Goal: Task Accomplishment & Management: Manage account settings

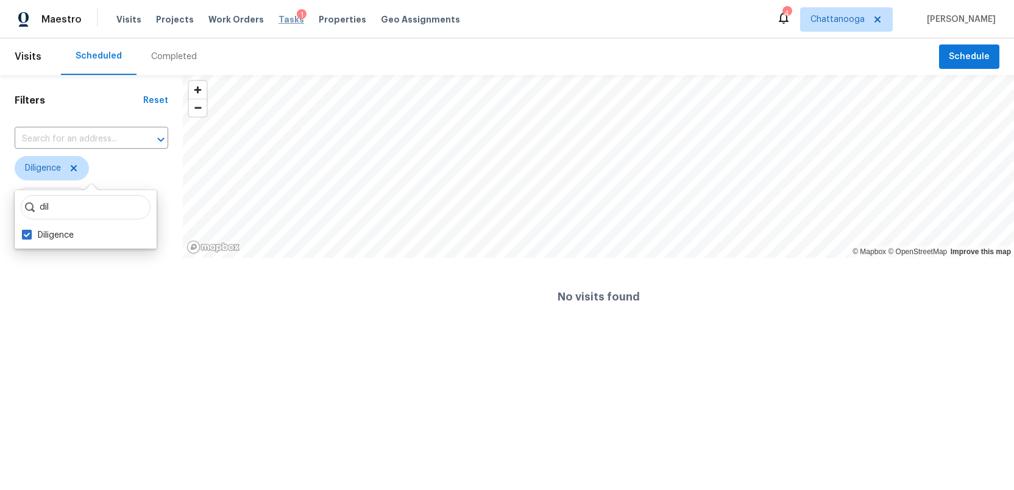
click at [282, 19] on span "Tasks" at bounding box center [291, 19] width 26 height 9
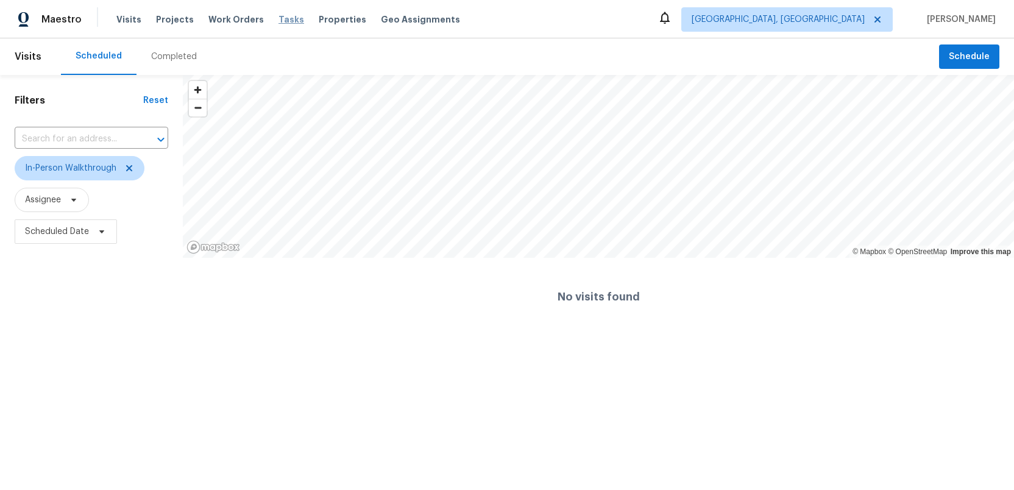
click at [278, 19] on span "Tasks" at bounding box center [291, 19] width 26 height 9
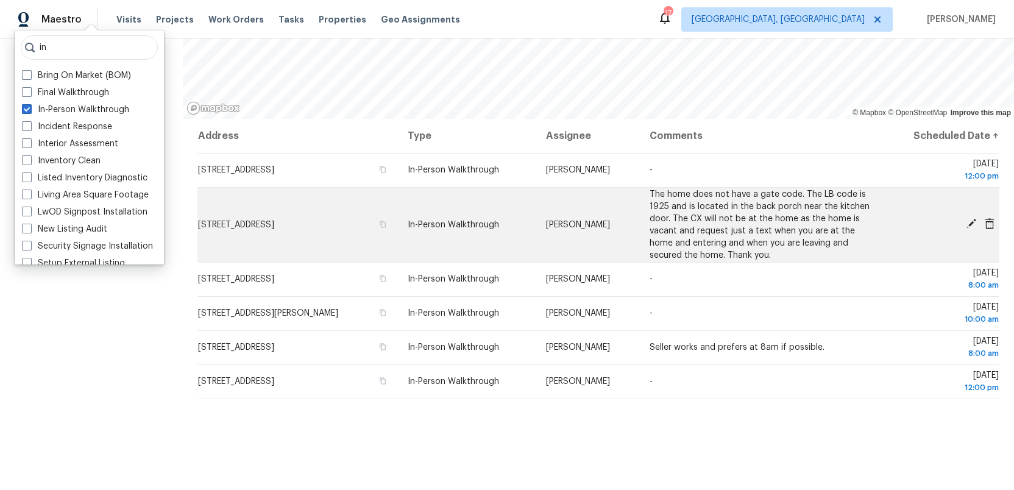
scroll to position [160, 0]
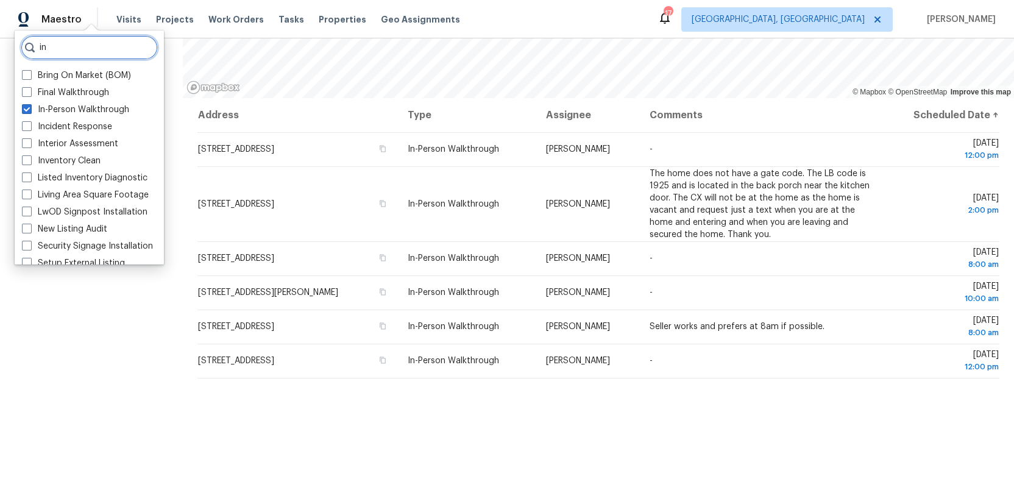
click at [51, 49] on input "in" at bounding box center [89, 47] width 137 height 24
type input "i"
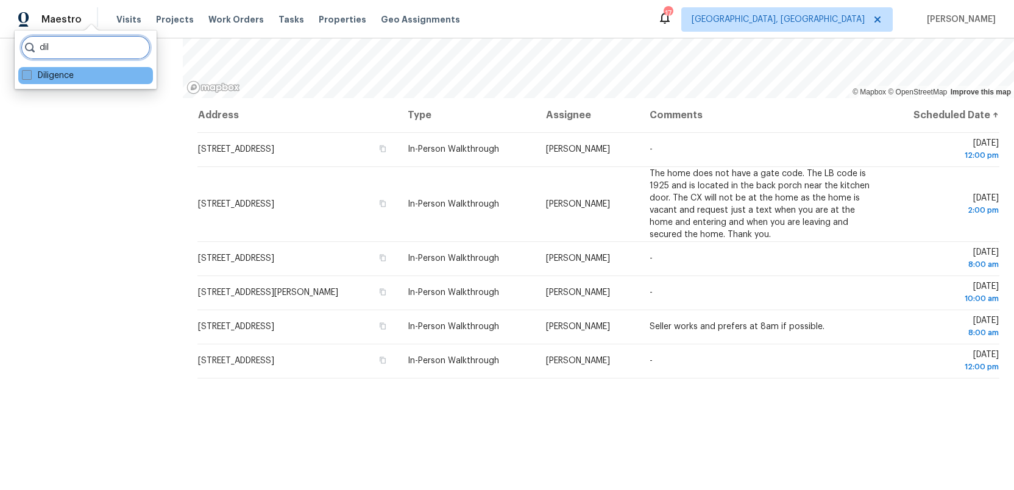
type input "dil"
click at [24, 79] on span at bounding box center [27, 75] width 10 height 10
click at [24, 77] on input "Diligence" at bounding box center [26, 73] width 8 height 8
checkbox input "true"
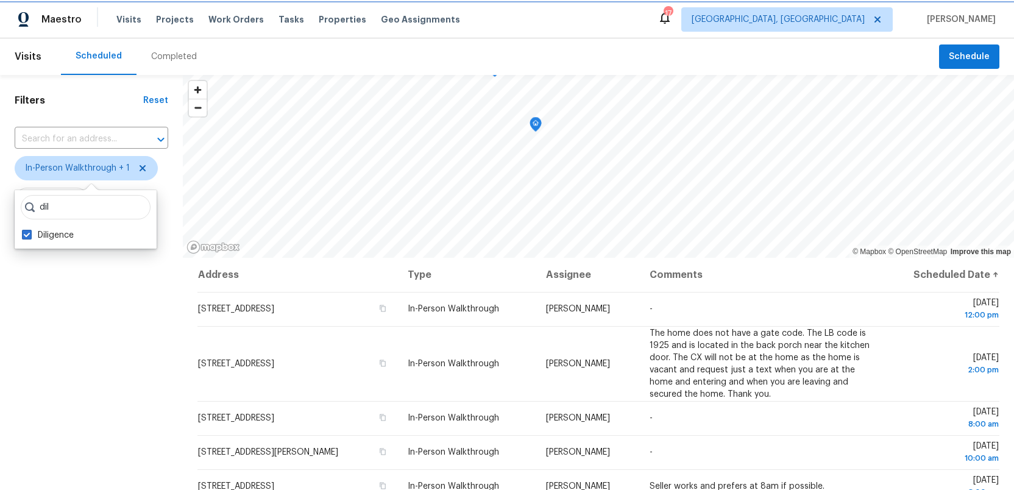
click at [110, 169] on span "In-Person Walkthrough + 1" at bounding box center [77, 168] width 105 height 12
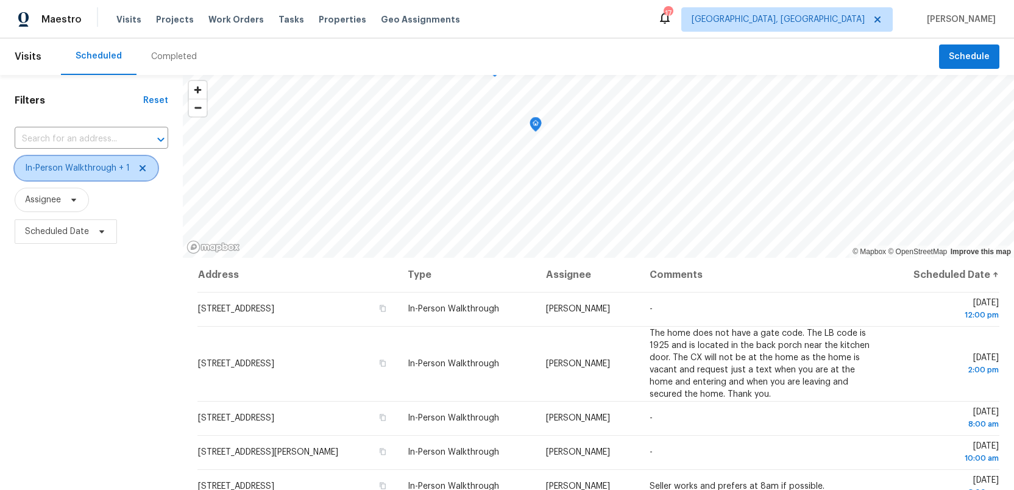
click at [110, 169] on span "In-Person Walkthrough + 1" at bounding box center [77, 168] width 105 height 12
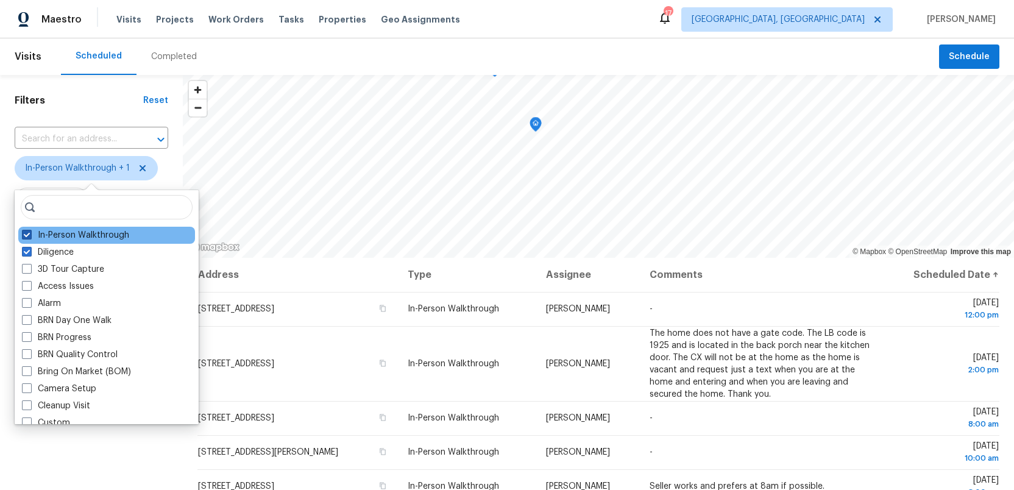
click at [26, 235] on span at bounding box center [27, 235] width 10 height 10
click at [26, 235] on input "In-Person Walkthrough" at bounding box center [26, 233] width 8 height 8
checkbox input "false"
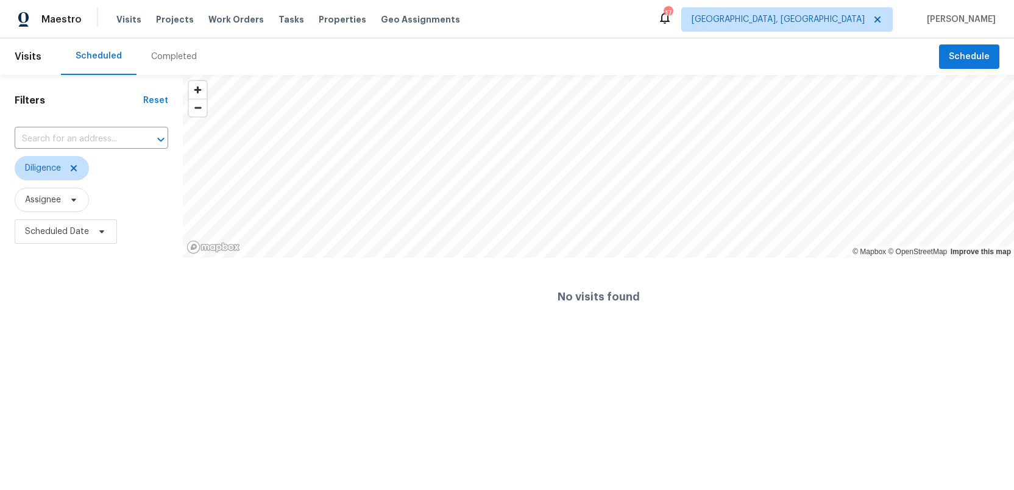
click at [263, 336] on html "Maestro Visits Projects Work Orders Tasks Properties Geo Assignments 17 Birming…" at bounding box center [507, 168] width 1014 height 336
click at [278, 15] on span "Tasks" at bounding box center [291, 19] width 26 height 9
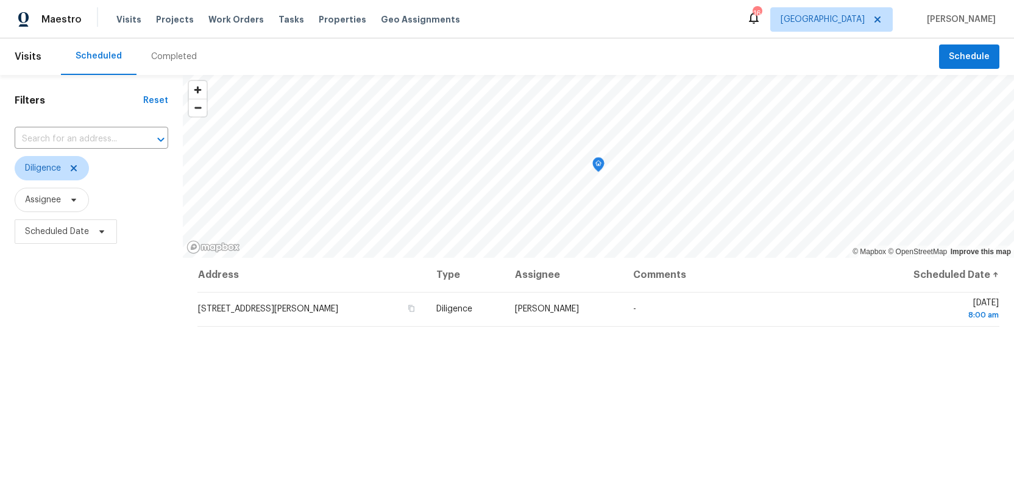
click at [59, 356] on div "Filters Reset ​ Diligence Assignee Scheduled Date" at bounding box center [91, 362] width 183 height 574
click at [278, 16] on span "Tasks" at bounding box center [291, 19] width 26 height 9
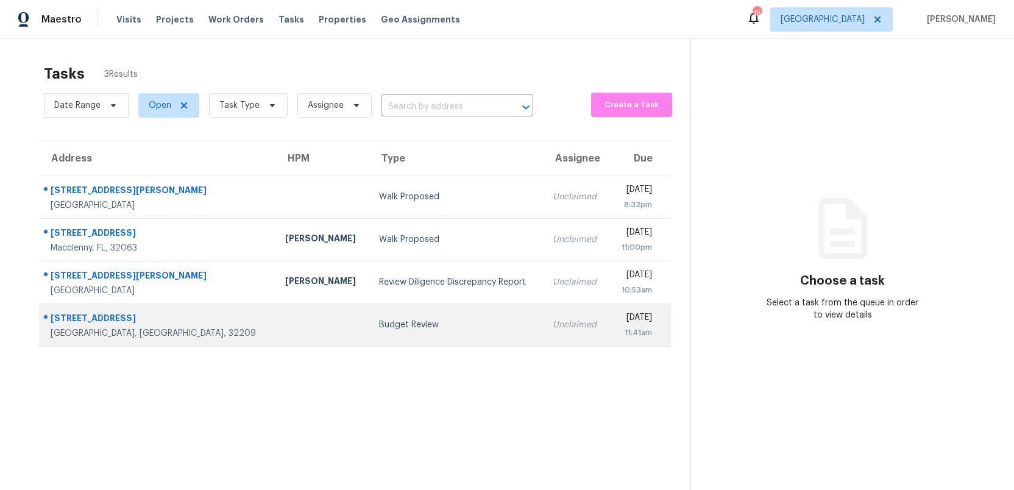
click at [402, 337] on td "Budget Review" at bounding box center [456, 324] width 174 height 43
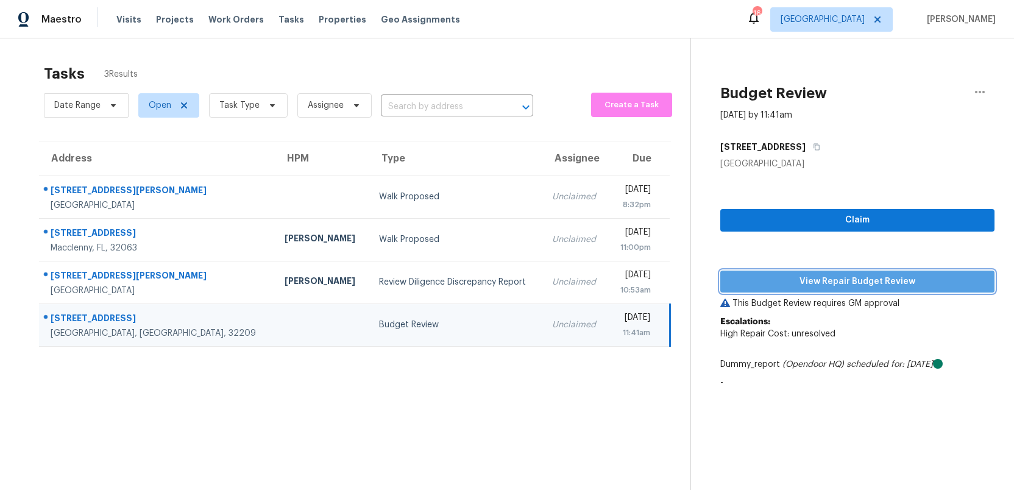
click at [847, 281] on span "View Repair Budget Review" at bounding box center [857, 281] width 255 height 15
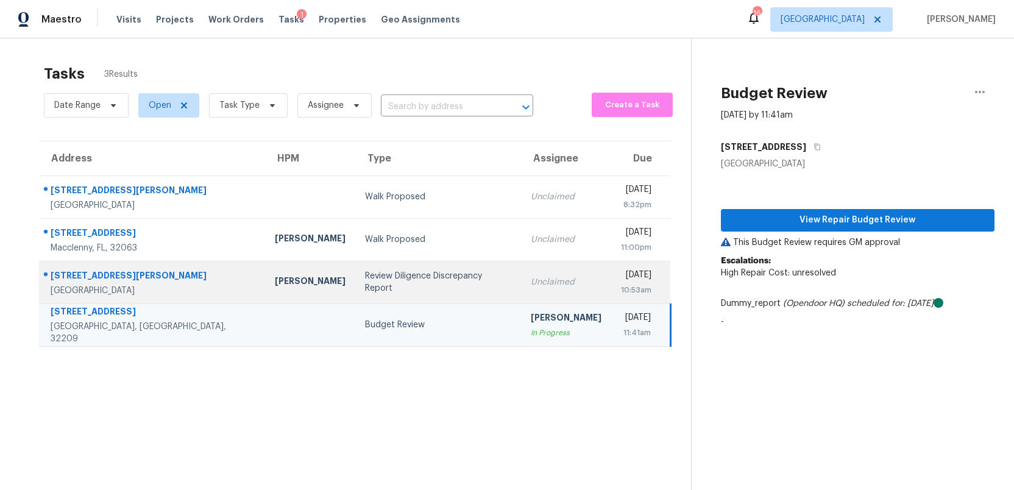
click at [365, 280] on div "Review Diligence Discrepancy Report" at bounding box center [438, 282] width 146 height 24
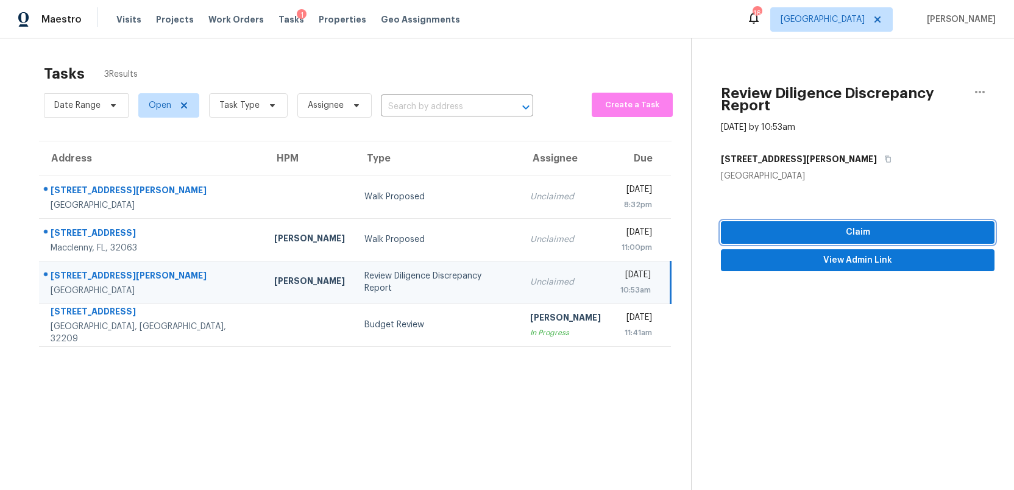
click at [857, 234] on span "Claim" at bounding box center [857, 232] width 254 height 15
click at [836, 261] on span "View Admin Link" at bounding box center [857, 260] width 254 height 15
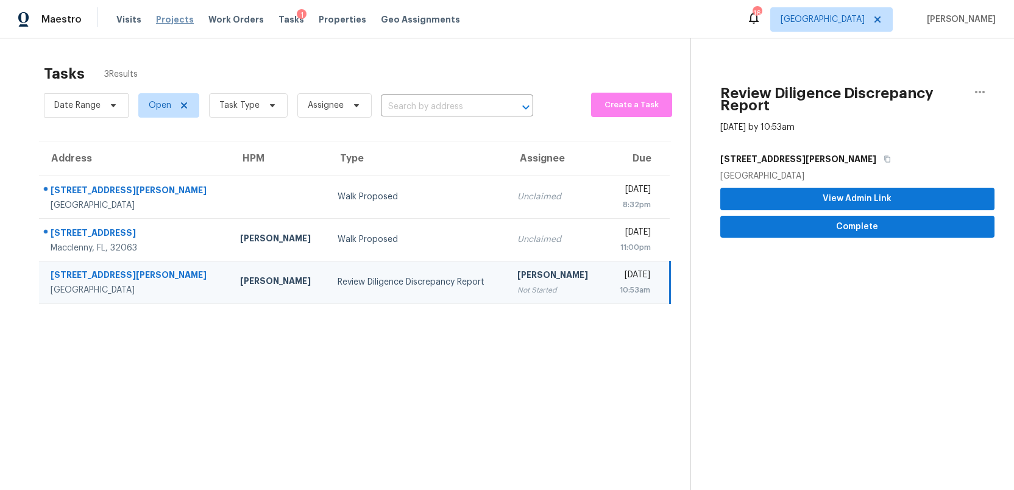
click at [160, 21] on span "Projects" at bounding box center [175, 19] width 38 height 12
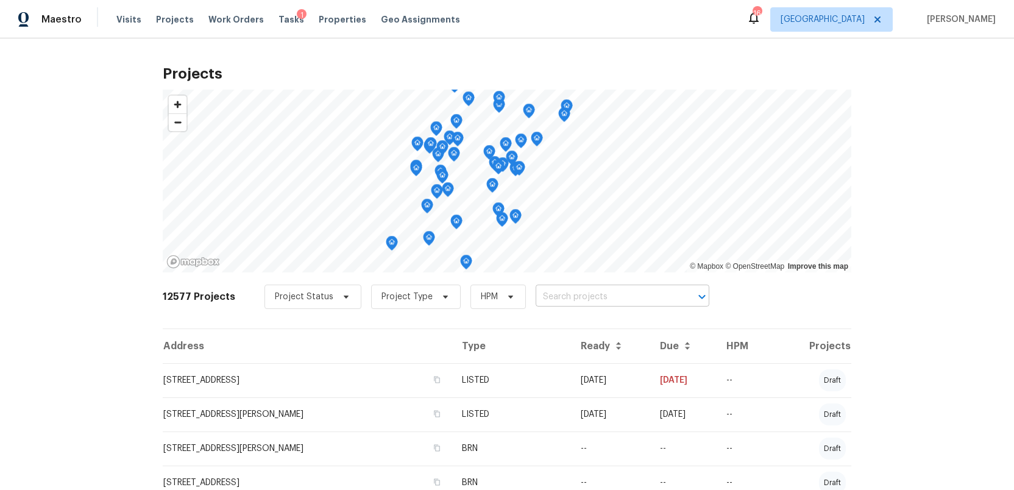
click at [548, 297] on input "text" at bounding box center [605, 297] width 140 height 19
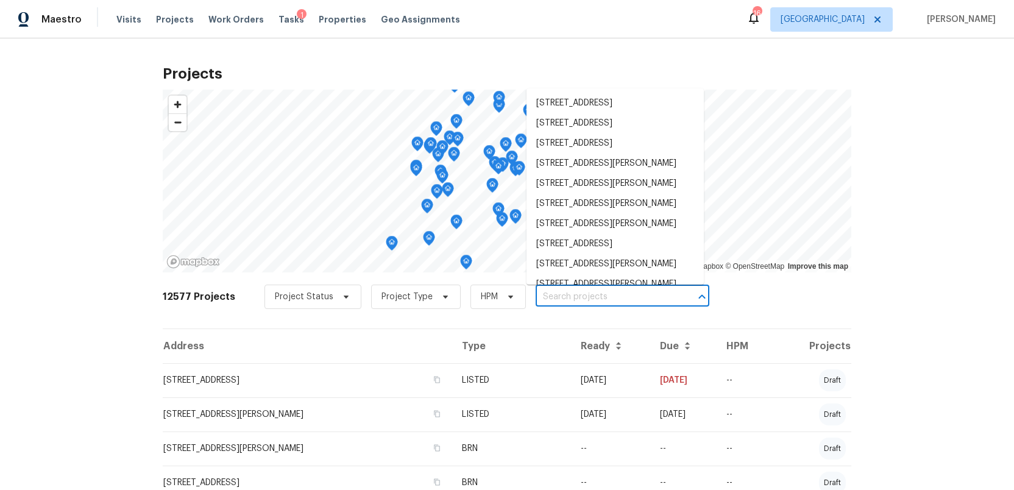
click at [548, 297] on input "text" at bounding box center [605, 297] width 140 height 19
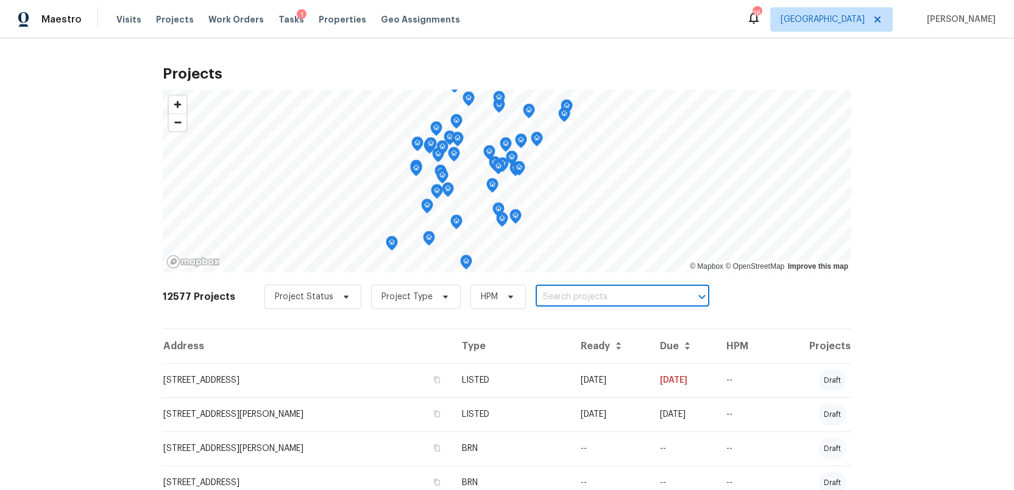
click at [541, 290] on input "text" at bounding box center [605, 297] width 140 height 19
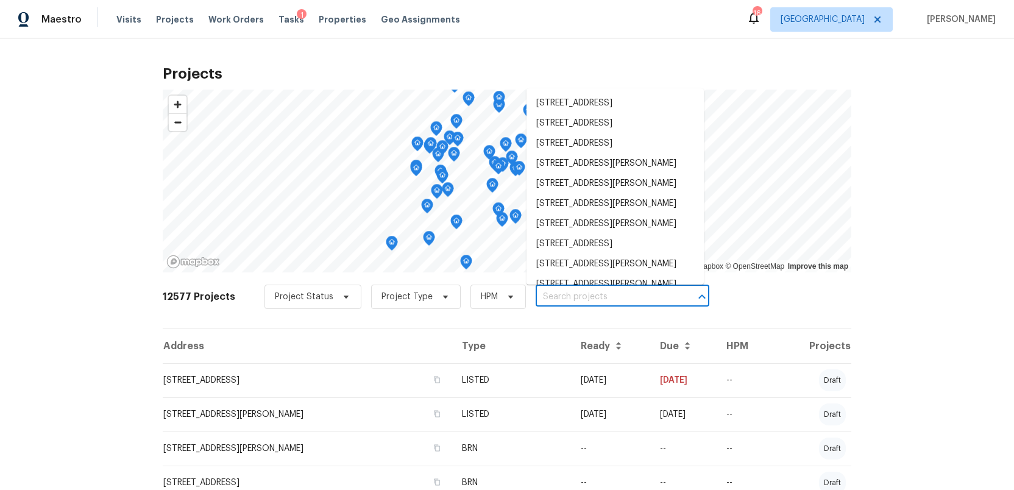
click at [541, 293] on input "text" at bounding box center [605, 297] width 140 height 19
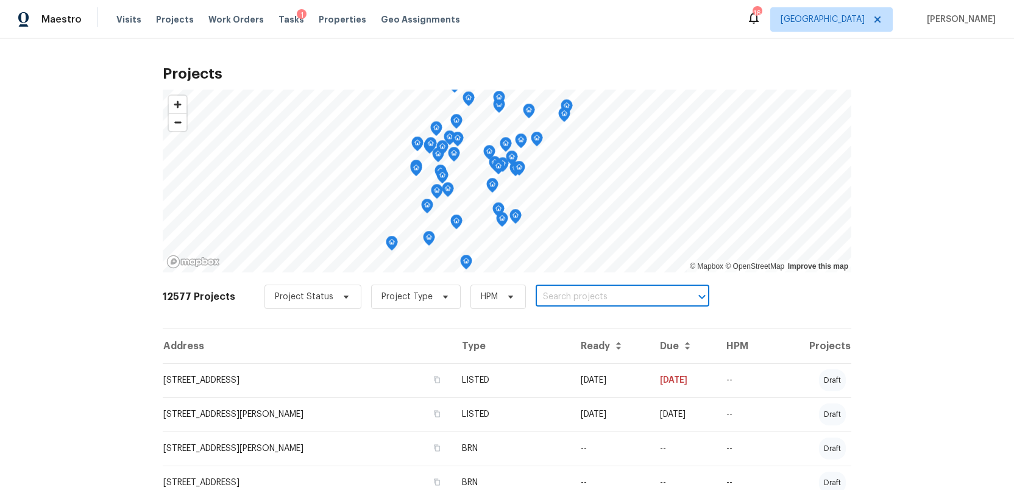
paste input "7535 Legrande St S, Jacksonville, FL 32244"
type input "7535 Legrande St S, Jacksonville, FL 32244"
click at [558, 334] on li "7535 Legrande St S, Jacksonville, FL 32244" at bounding box center [614, 324] width 177 height 20
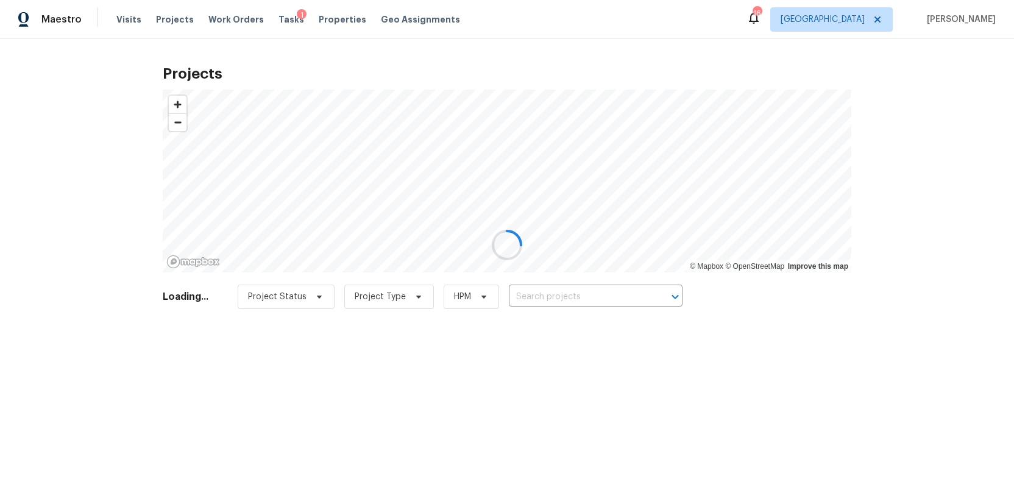
type input "7535 Legrande St S, Jacksonville, FL 32244"
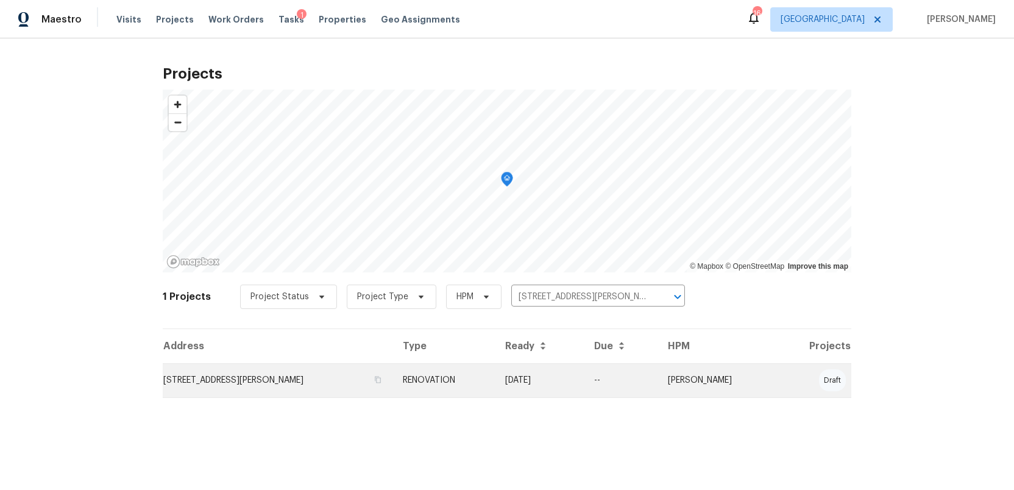
click at [245, 377] on td "7535 Legrande St S, Jacksonville, FL 32244" at bounding box center [278, 380] width 230 height 34
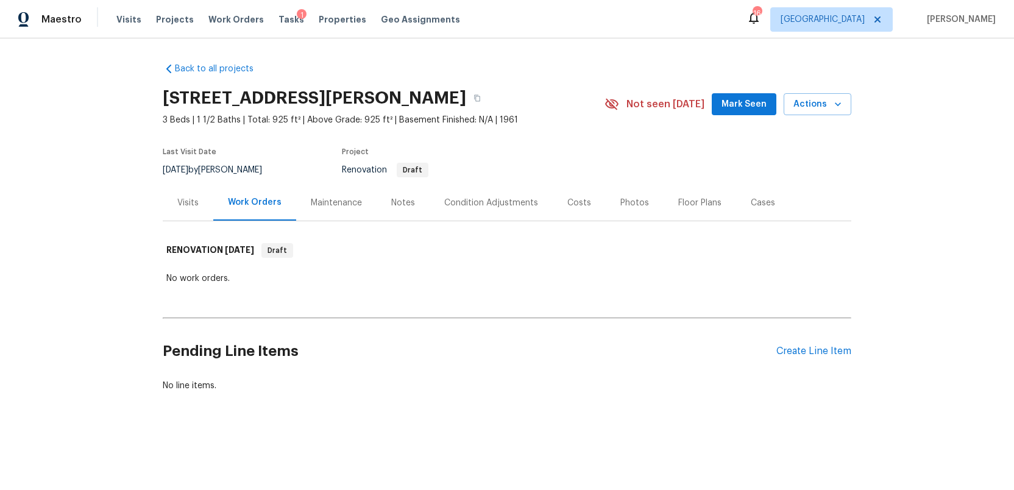
click at [181, 202] on div "Visits" at bounding box center [187, 203] width 21 height 12
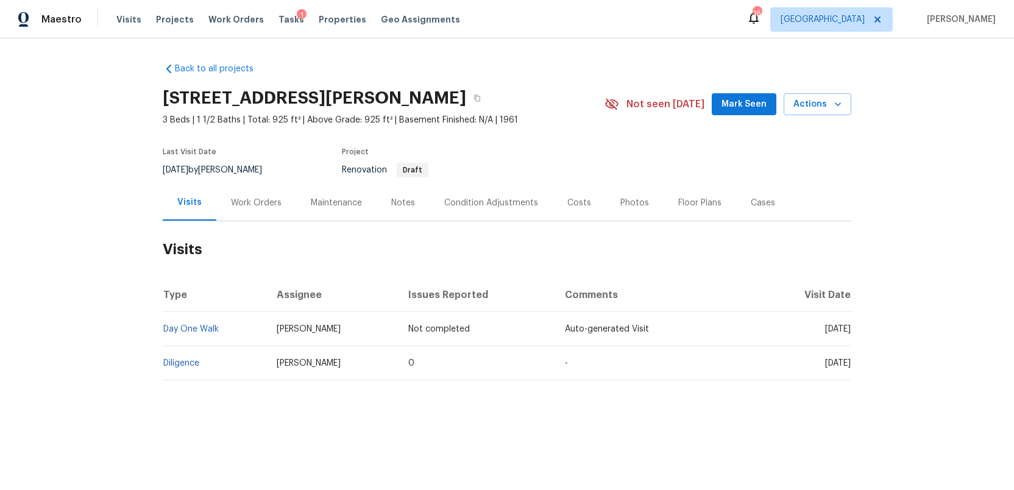
click at [308, 364] on span "Jeremy Dykes" at bounding box center [309, 363] width 64 height 9
click at [185, 362] on link "Diligence" at bounding box center [181, 363] width 36 height 9
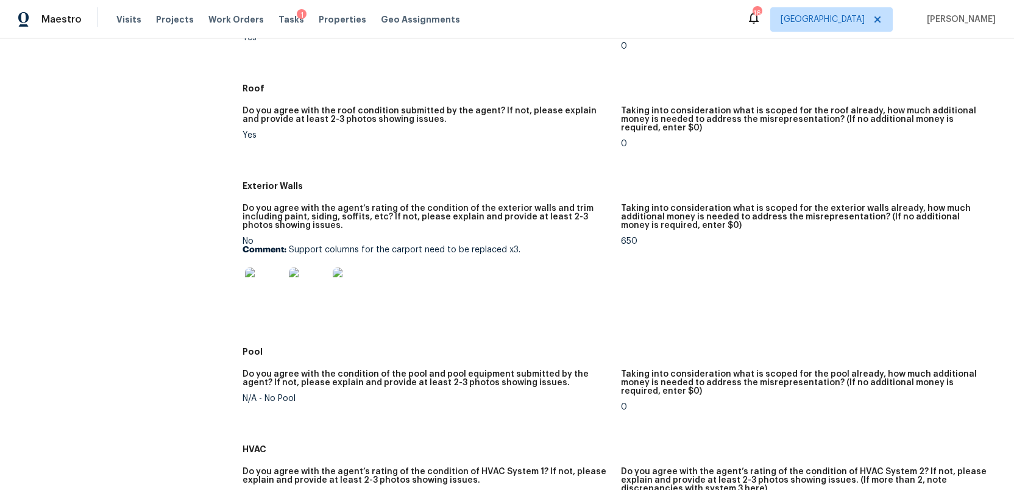
scroll to position [395, 0]
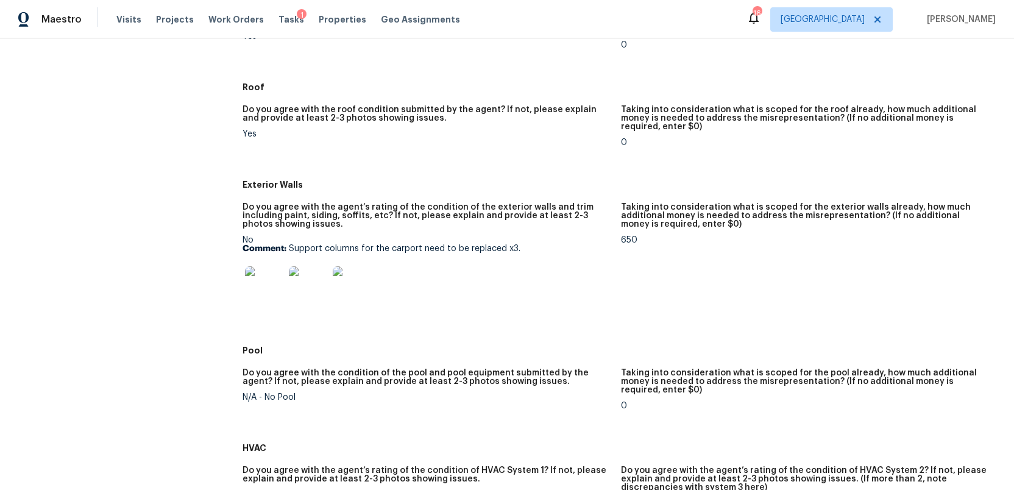
click at [257, 283] on img at bounding box center [264, 285] width 39 height 39
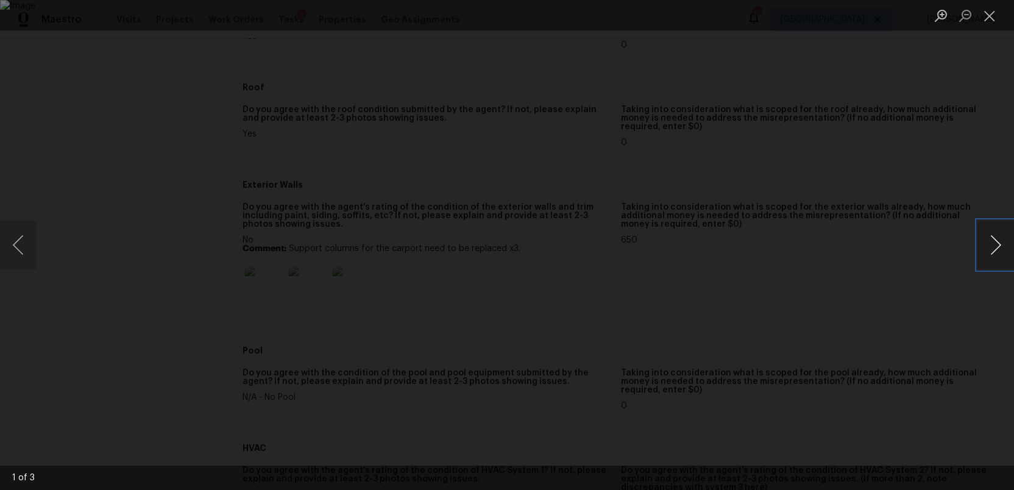
click at [995, 243] on button "Next image" at bounding box center [995, 245] width 37 height 49
click at [987, 19] on button "Close lightbox" at bounding box center [989, 15] width 24 height 21
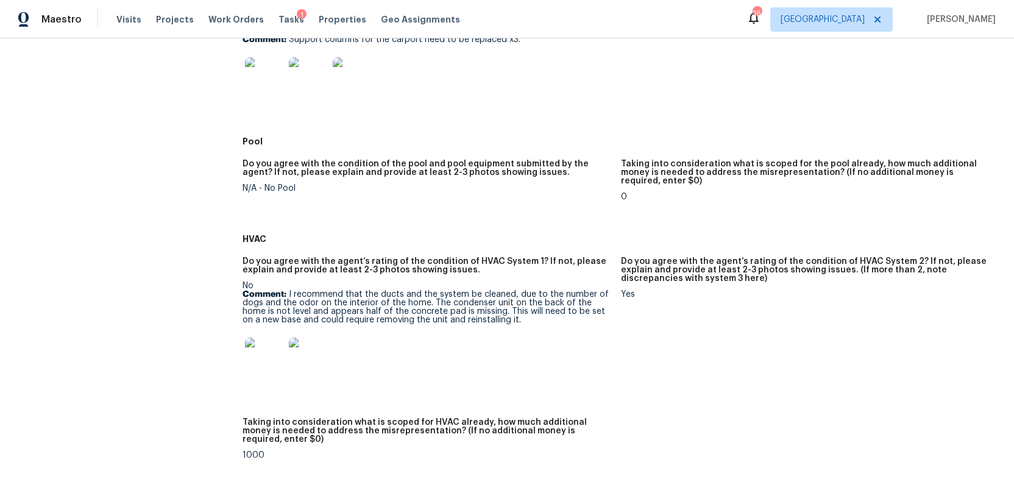
scroll to position [637, 0]
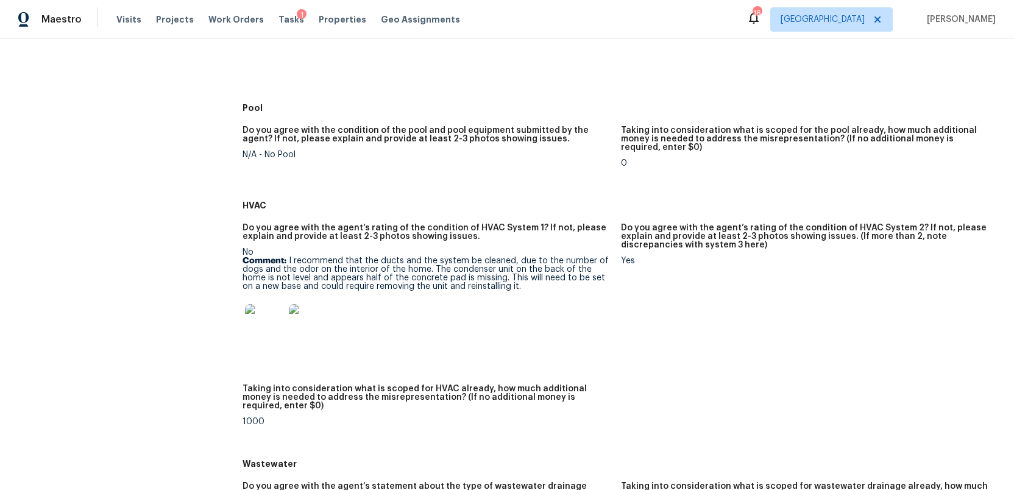
click at [258, 317] on img at bounding box center [264, 323] width 39 height 39
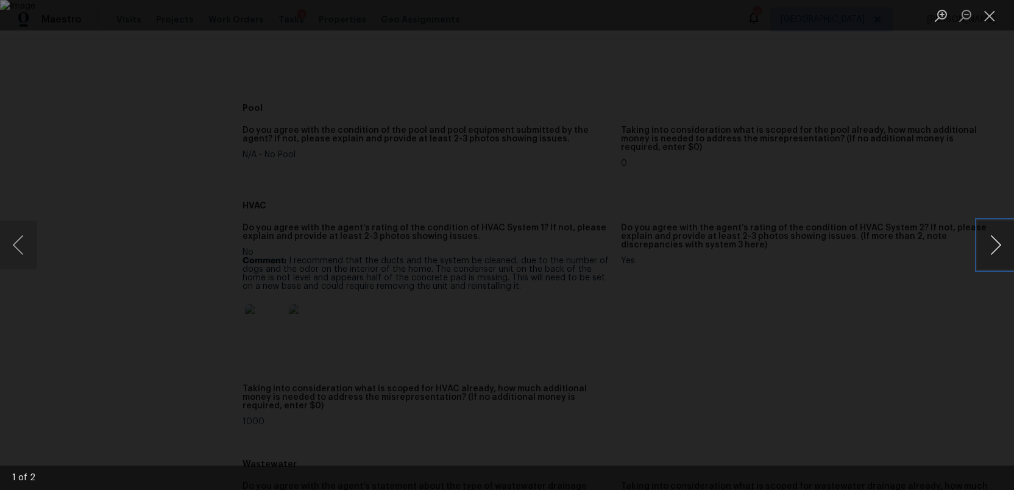
click at [986, 242] on button "Next image" at bounding box center [995, 245] width 37 height 49
click at [987, 13] on button "Close lightbox" at bounding box center [989, 15] width 24 height 21
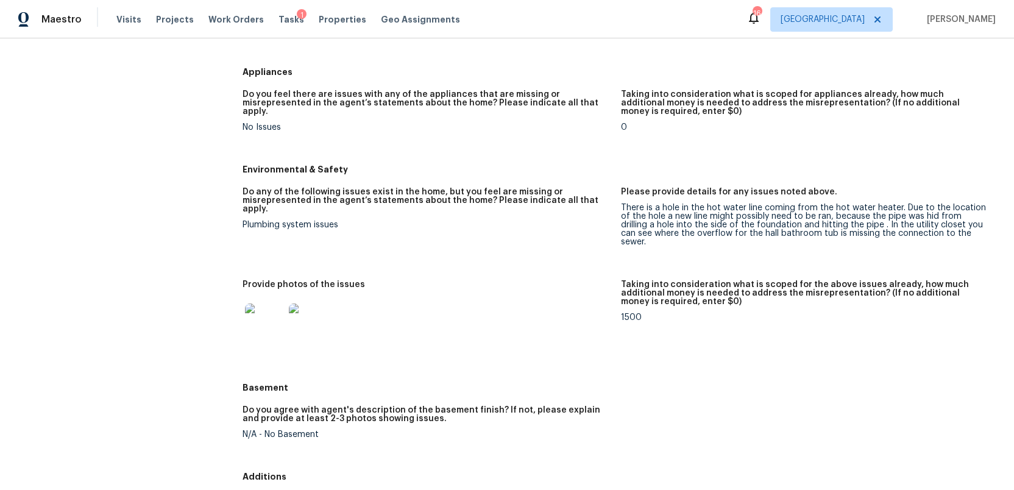
scroll to position [1226, 0]
click at [254, 302] on img at bounding box center [264, 321] width 39 height 39
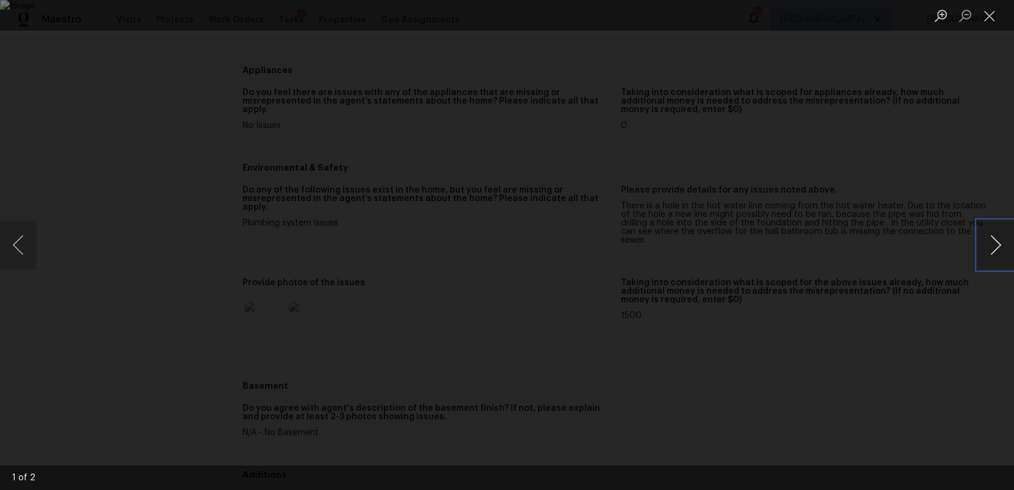
click at [996, 252] on button "Next image" at bounding box center [995, 245] width 37 height 49
click at [1008, 249] on button "Next image" at bounding box center [995, 245] width 37 height 49
click at [989, 12] on button "Close lightbox" at bounding box center [989, 15] width 24 height 21
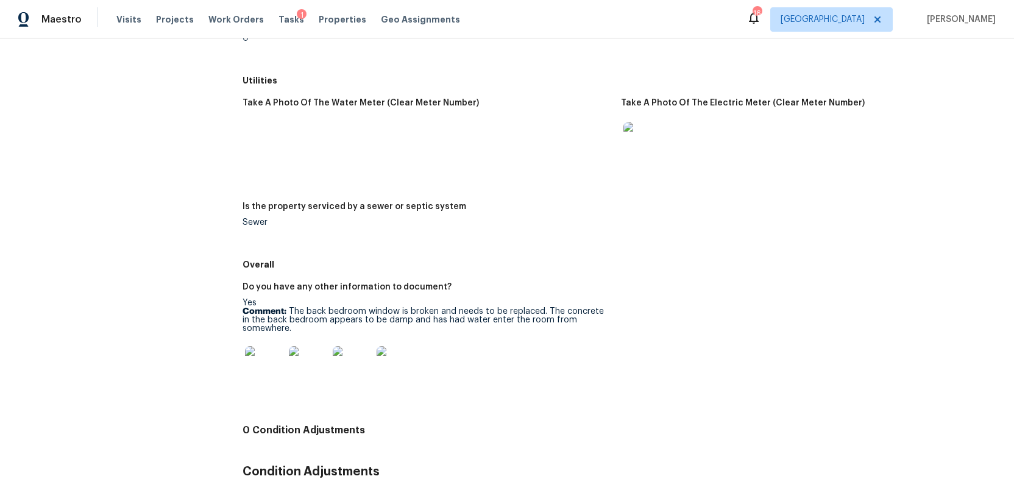
scroll to position [1789, 0]
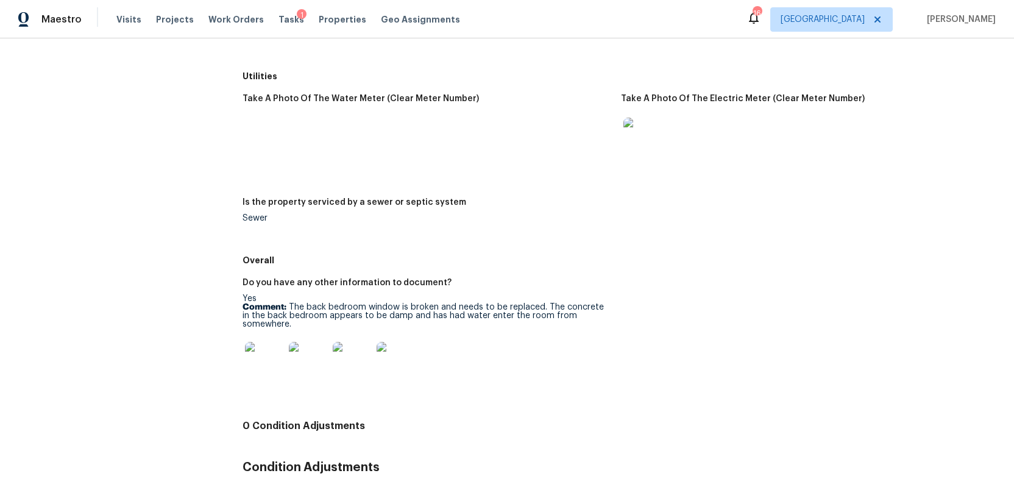
click at [259, 342] on img at bounding box center [264, 361] width 39 height 39
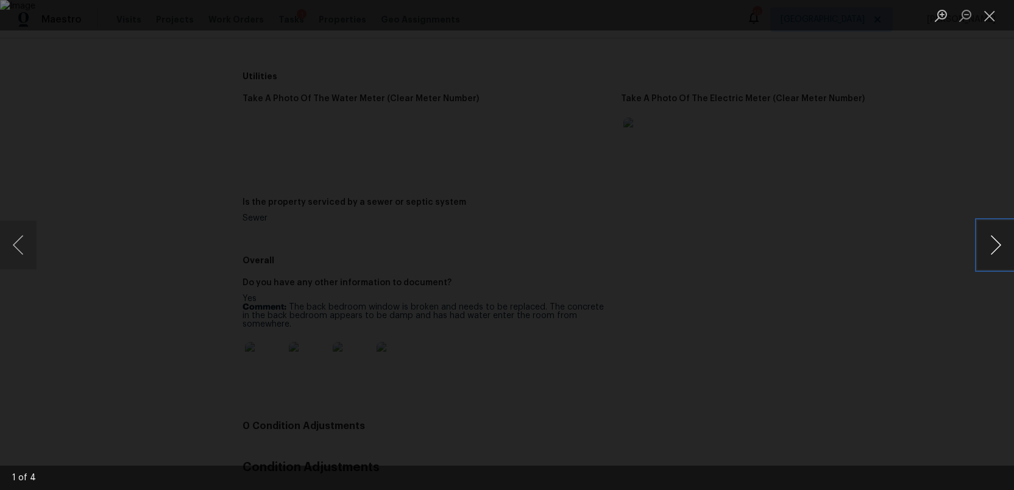
click at [992, 249] on button "Next image" at bounding box center [995, 245] width 37 height 49
click at [1002, 258] on button "Next image" at bounding box center [995, 245] width 37 height 49
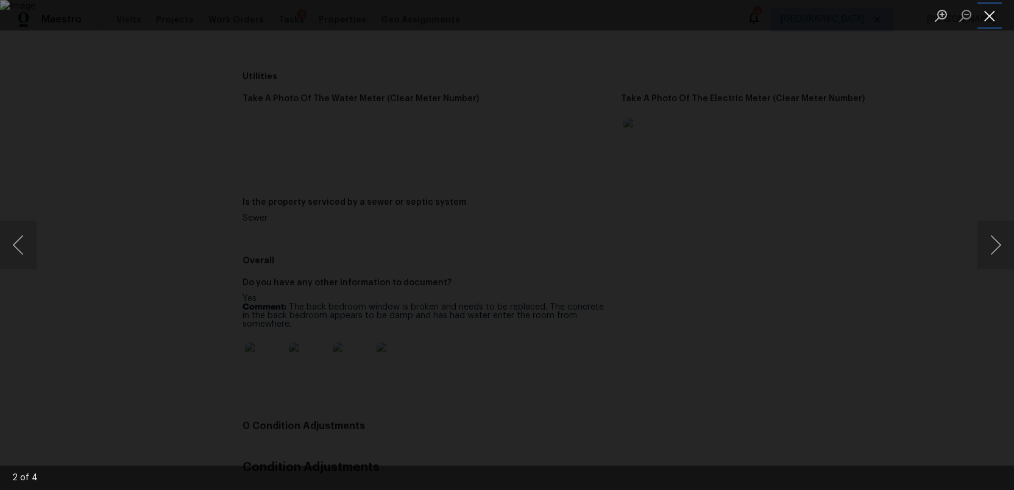
click at [992, 15] on button "Close lightbox" at bounding box center [989, 15] width 24 height 21
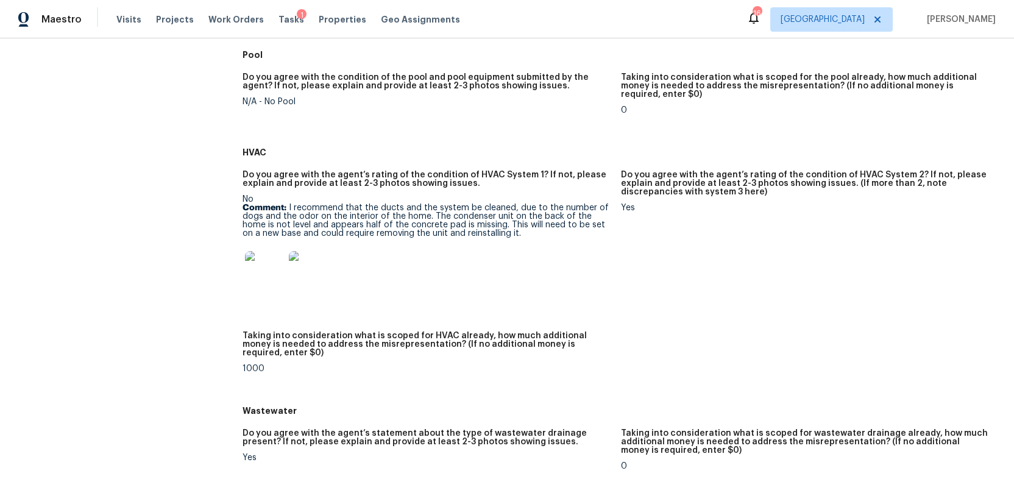
scroll to position [691, 0]
click at [265, 260] on img at bounding box center [264, 269] width 39 height 39
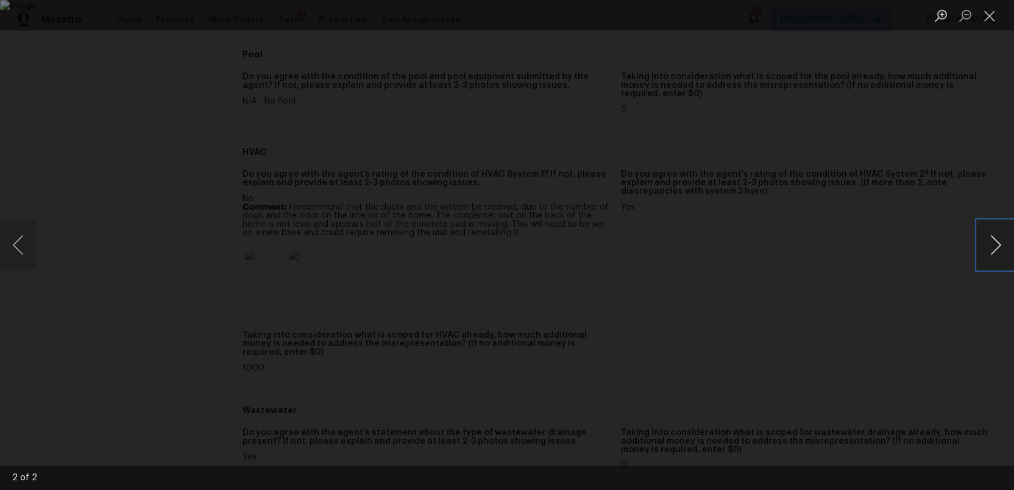
click at [984, 250] on button "Next image" at bounding box center [995, 245] width 37 height 49
click at [990, 16] on button "Close lightbox" at bounding box center [989, 15] width 24 height 21
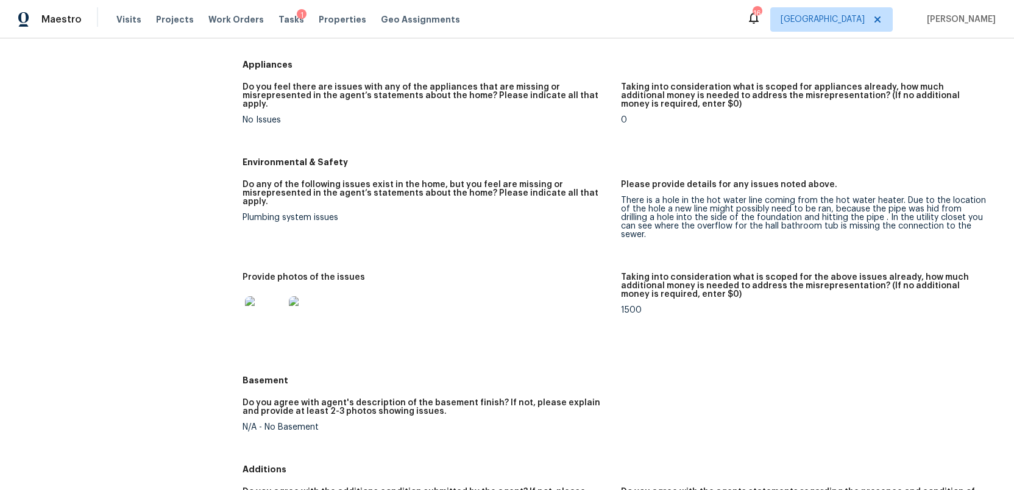
scroll to position [1231, 0]
click at [619, 181] on figure "Do any of the following issues exist in the home, but you feel are missing or m…" at bounding box center [431, 220] width 378 height 78
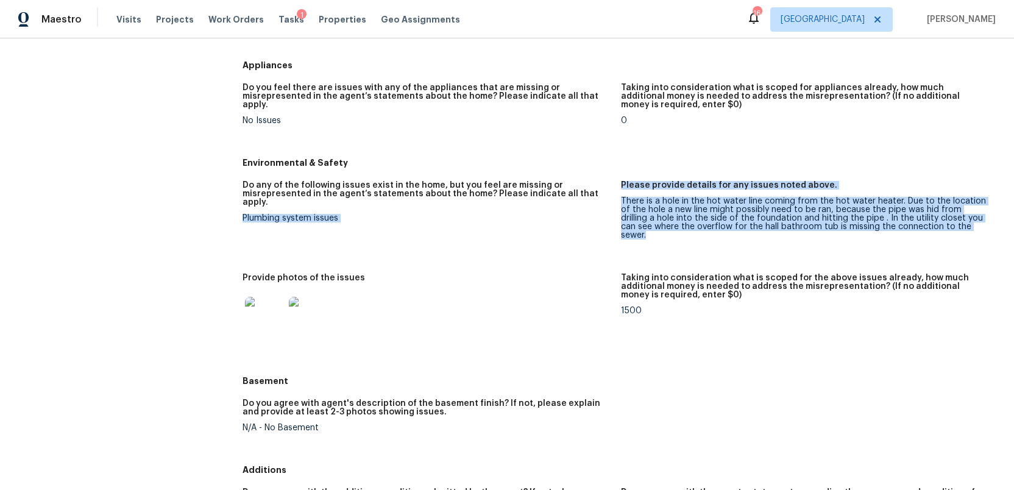
drag, startPoint x: 618, startPoint y: 164, endPoint x: 898, endPoint y: 204, distance: 282.4
click at [898, 204] on div "Do any of the following issues exist in the home, but you feel are missing or m…" at bounding box center [620, 272] width 757 height 196
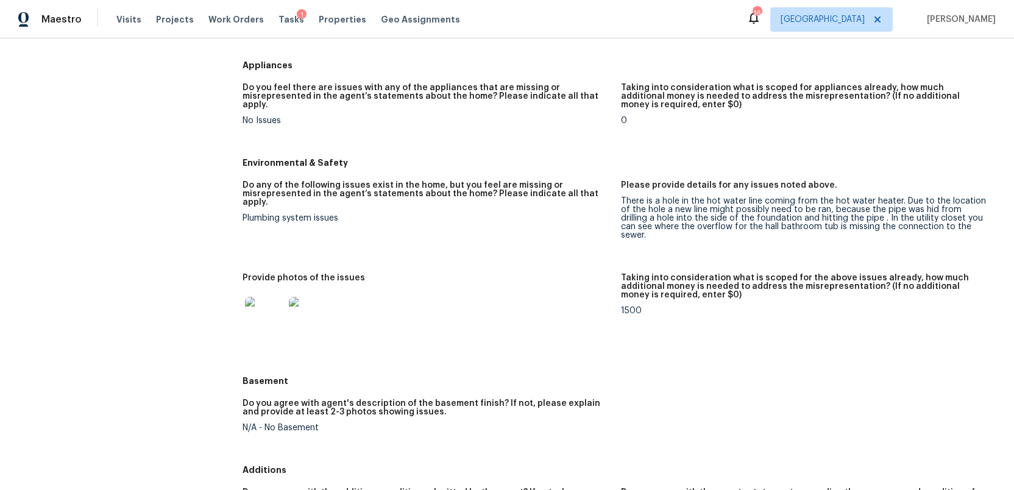
click at [737, 197] on div "There is a hole in the hot water line coming from the hot water heater. Due to …" at bounding box center [805, 218] width 369 height 43
drag, startPoint x: 620, startPoint y: 164, endPoint x: 747, endPoint y: 187, distance: 129.3
click at [747, 197] on div "There is a hole in the hot water line coming from the hot water heater. Due to …" at bounding box center [805, 218] width 369 height 43
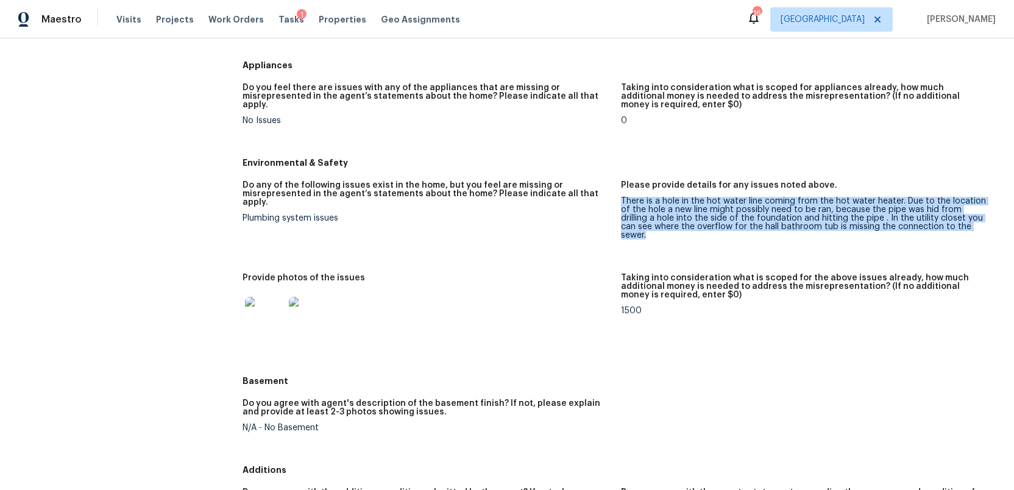
drag, startPoint x: 621, startPoint y: 164, endPoint x: 981, endPoint y: 189, distance: 361.5
click at [981, 197] on div "There is a hole in the hot water line coming from the hot water heater. Due to …" at bounding box center [805, 218] width 369 height 43
copy div "There is a hole in the hot water line coming from the hot water heater. Due to …"
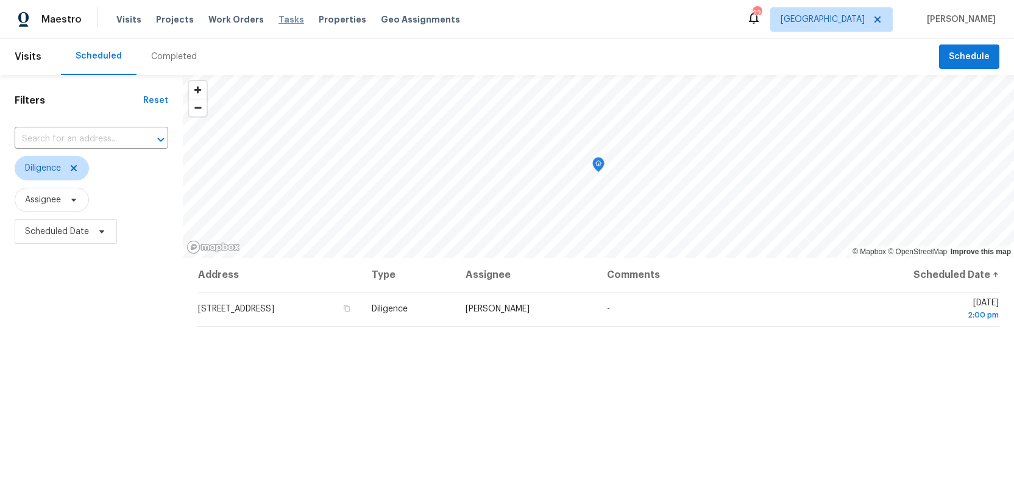
click at [278, 18] on span "Tasks" at bounding box center [291, 19] width 26 height 9
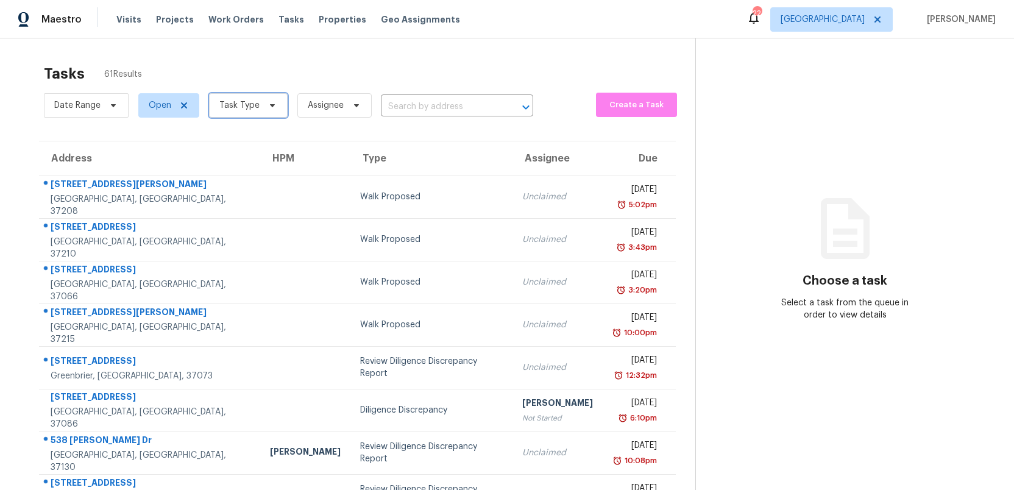
click at [264, 111] on span "Task Type" at bounding box center [248, 105] width 79 height 24
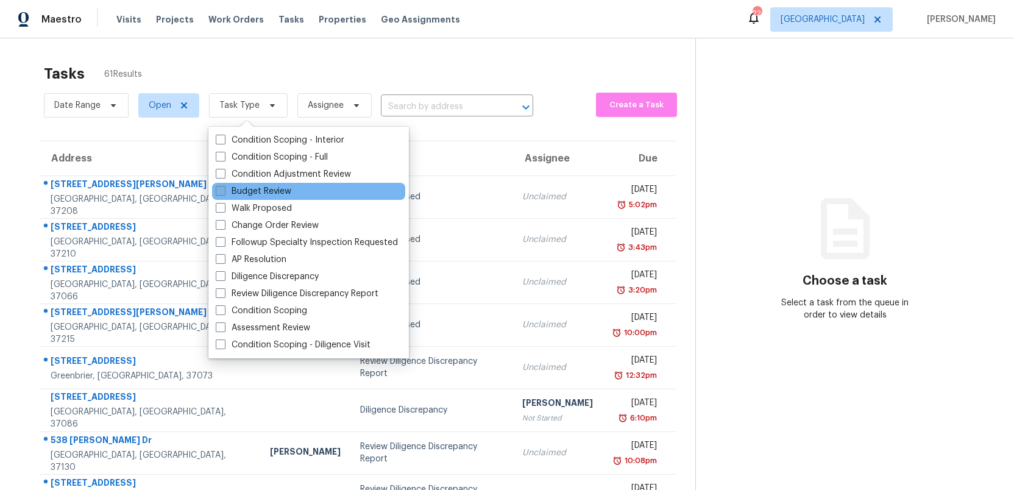
click at [221, 188] on span at bounding box center [221, 191] width 10 height 10
click at [221, 188] on input "Budget Review" at bounding box center [220, 189] width 8 height 8
checkbox input "true"
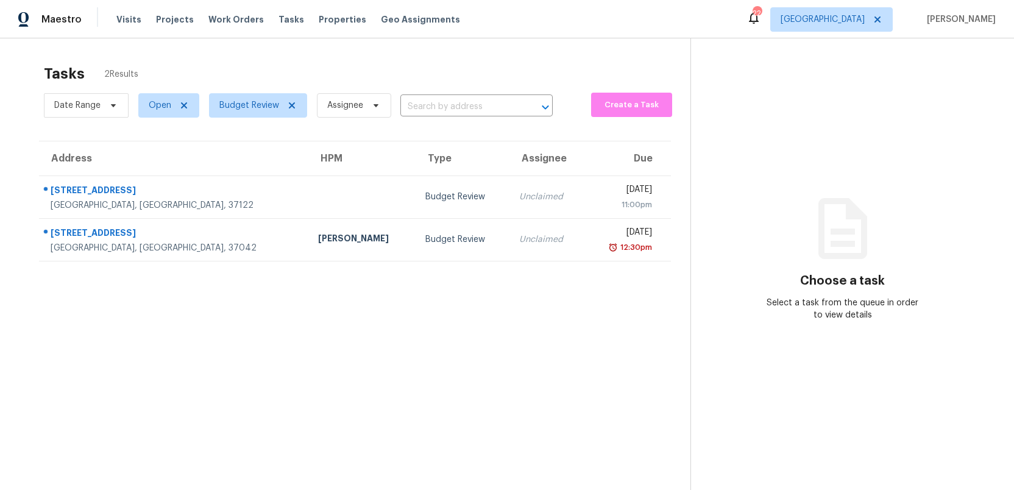
click at [492, 394] on section "Tasks 2 Results Date Range Open Budget Review Assignee ​ Create a Task Address …" at bounding box center [354, 293] width 671 height 470
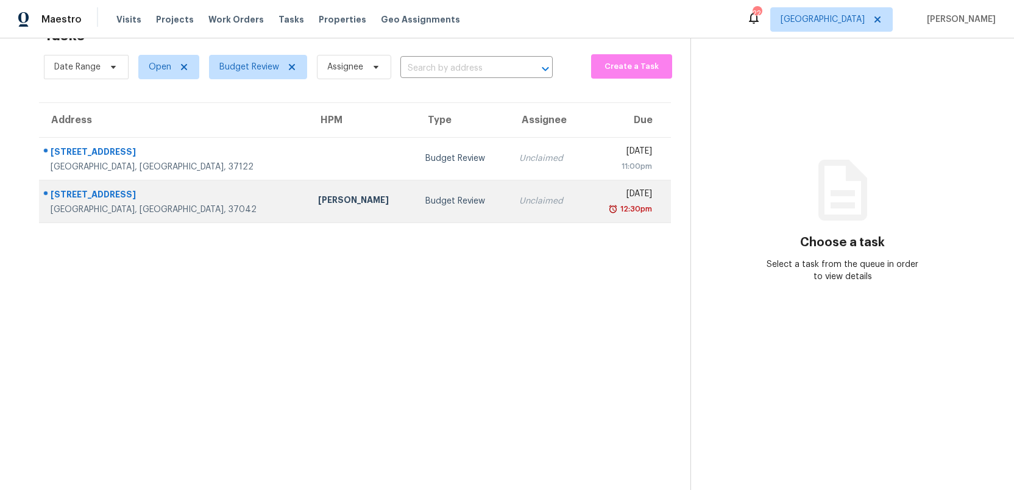
click at [415, 211] on td "Budget Review" at bounding box center [462, 201] width 94 height 43
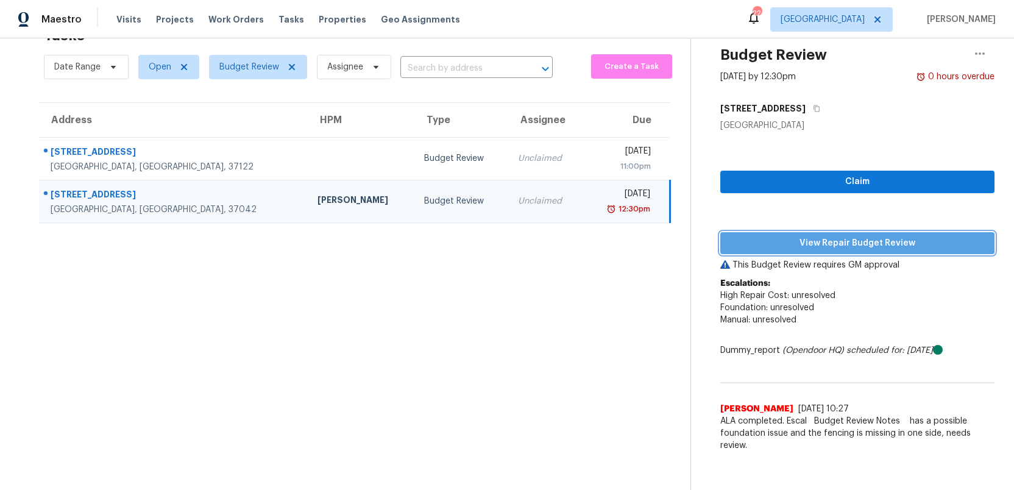
click at [836, 241] on span "View Repair Budget Review" at bounding box center [857, 243] width 255 height 15
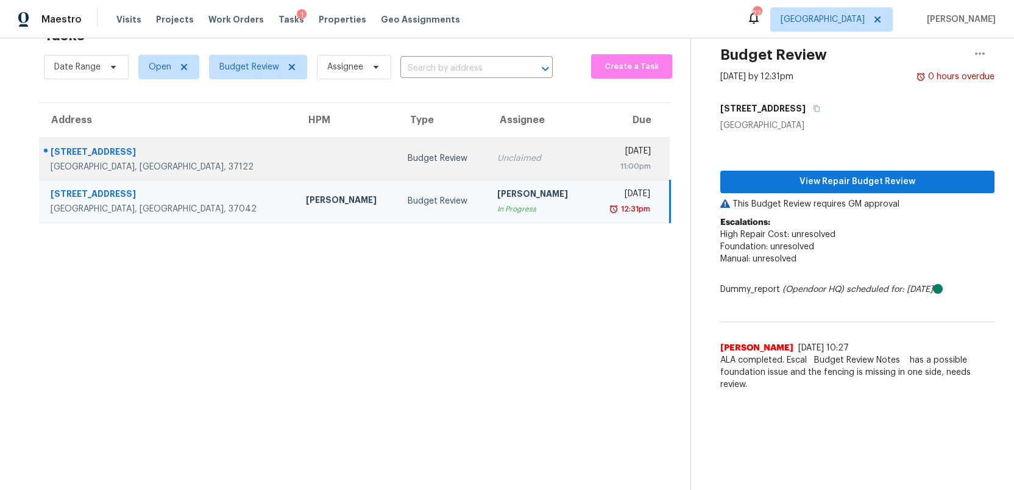
click at [497, 160] on div "Unclaimed" at bounding box center [538, 158] width 82 height 12
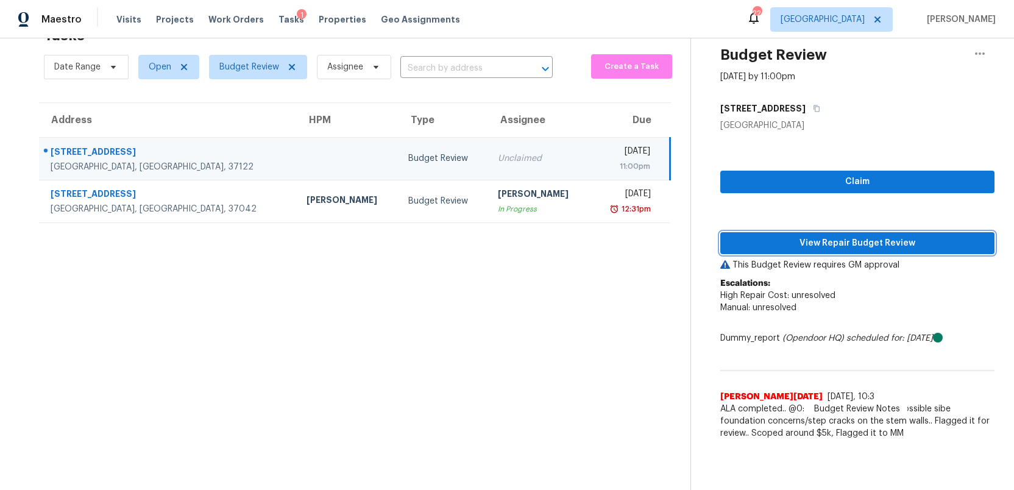
click at [811, 243] on span "View Repair Budget Review" at bounding box center [857, 243] width 255 height 15
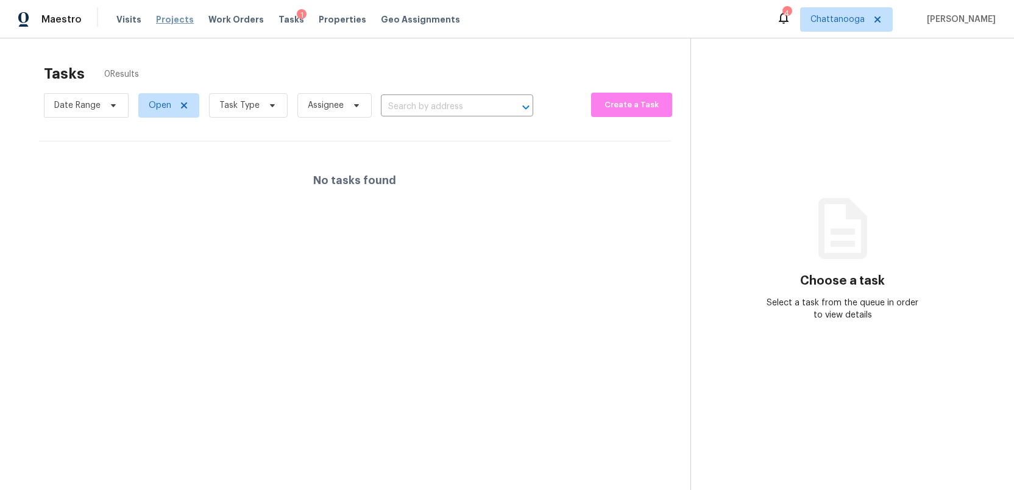
click at [174, 18] on span "Projects" at bounding box center [175, 19] width 38 height 12
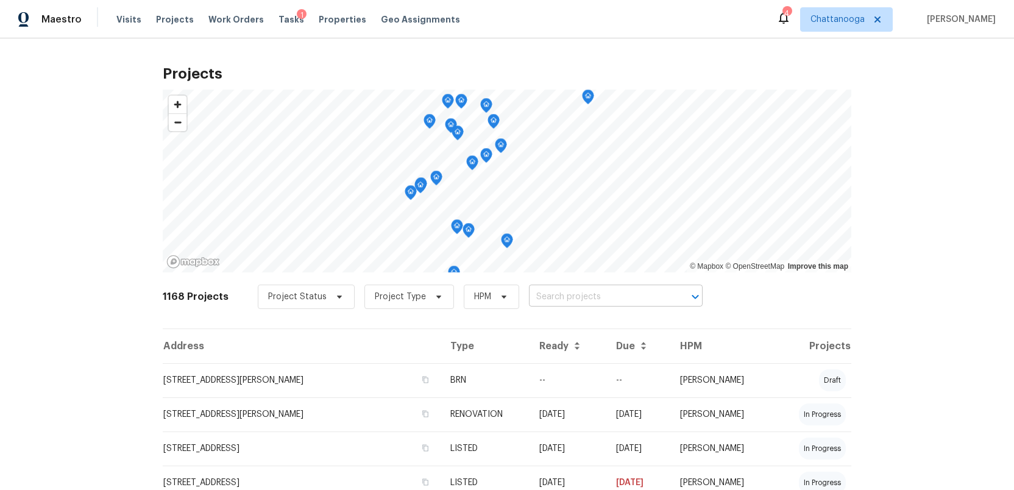
click at [555, 292] on input "text" at bounding box center [599, 297] width 140 height 19
type input "523"
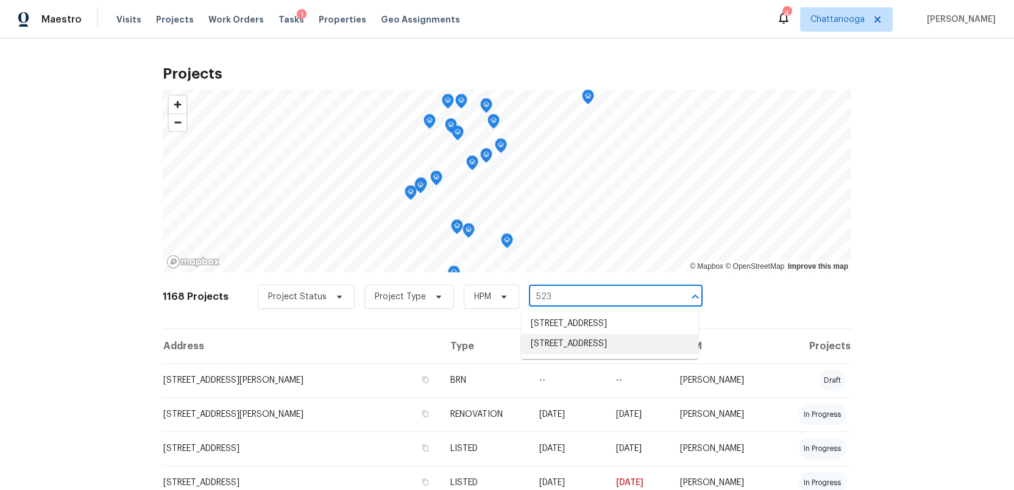
click at [565, 354] on li "523 Pinewood Cir, Fort Oglethorpe, GA 30742" at bounding box center [609, 344] width 177 height 20
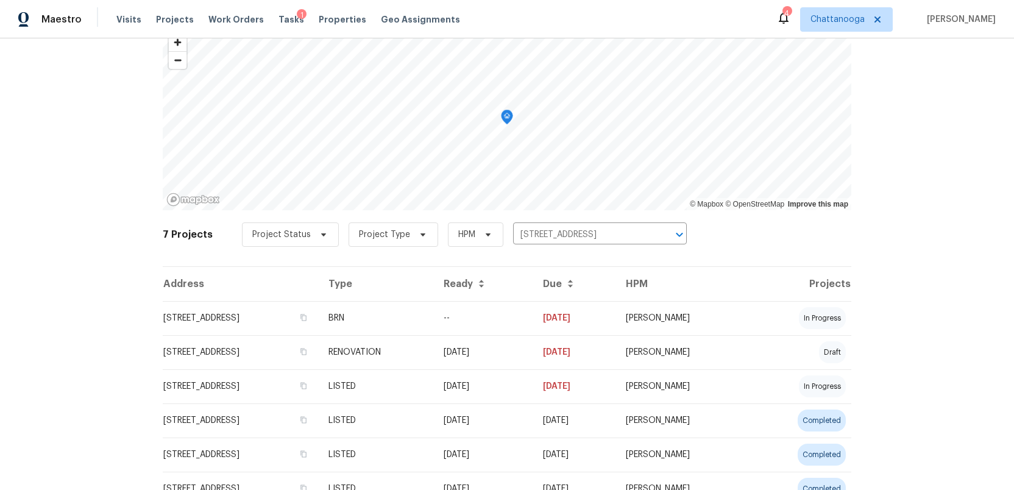
scroll to position [74, 0]
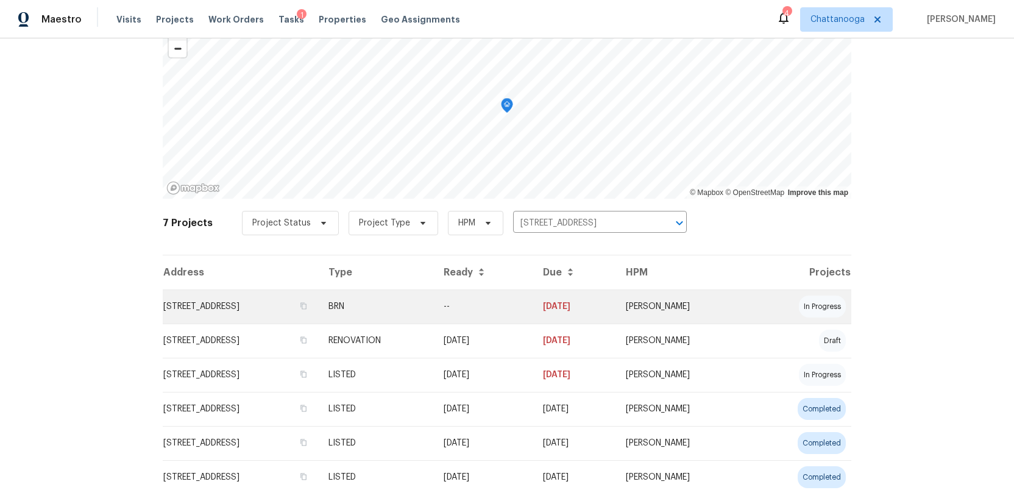
click at [227, 309] on td "523 Pinewood Cir, Fort Oglethorpe, GA 30742" at bounding box center [241, 306] width 156 height 34
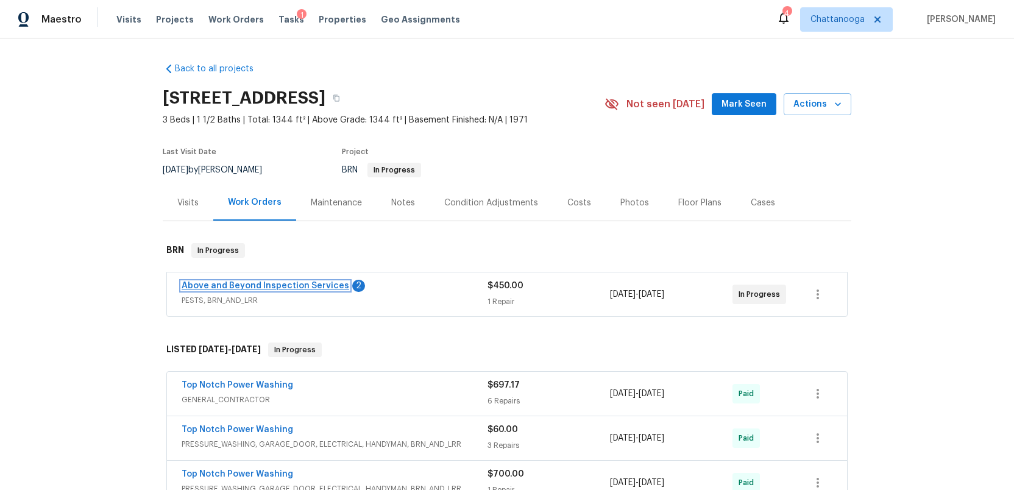
click at [228, 288] on link "Above and Beyond Inspection Services" at bounding box center [266, 285] width 168 height 9
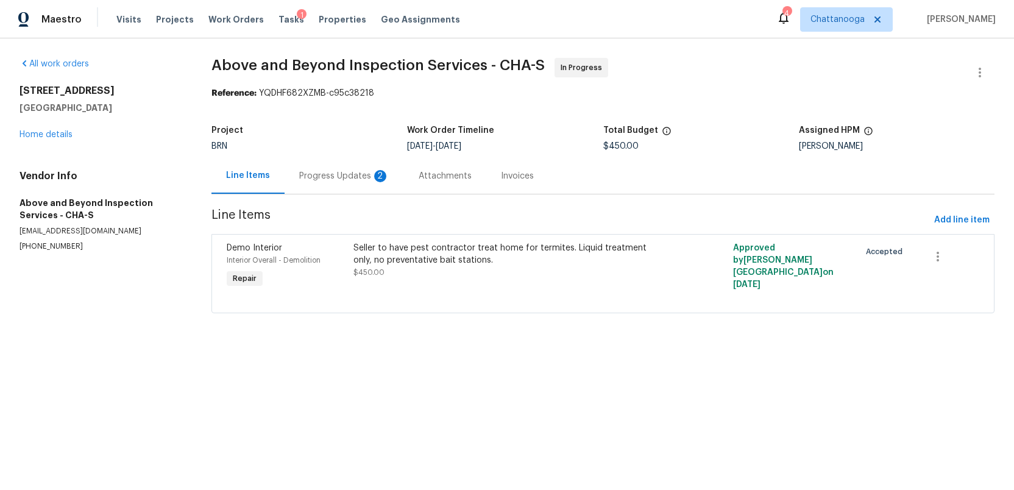
click at [347, 172] on div "Progress Updates 2" at bounding box center [344, 176] width 90 height 12
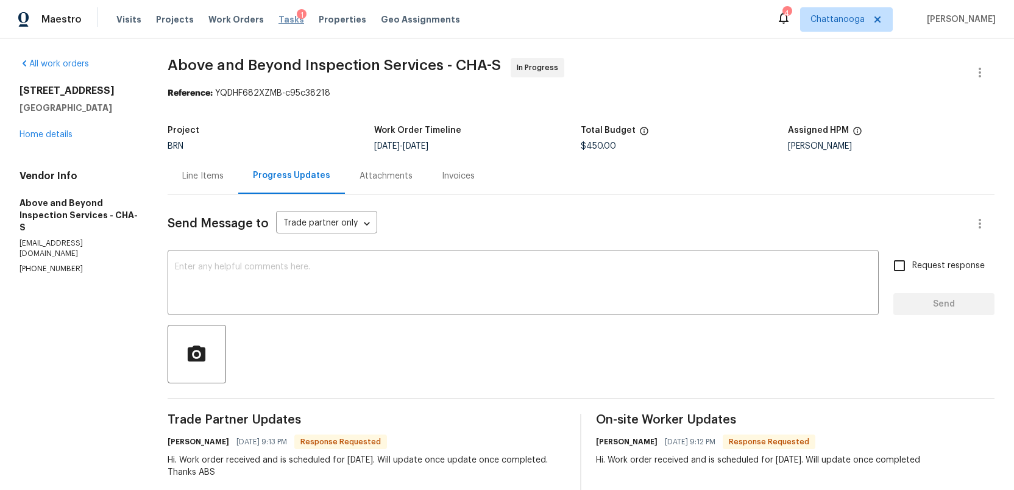
click at [278, 16] on span "Tasks" at bounding box center [291, 19] width 26 height 9
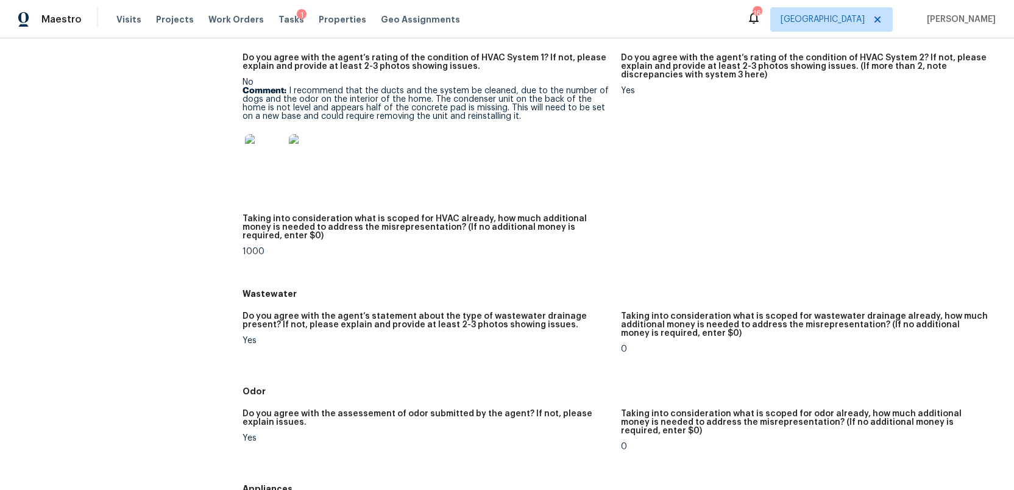
scroll to position [464, 0]
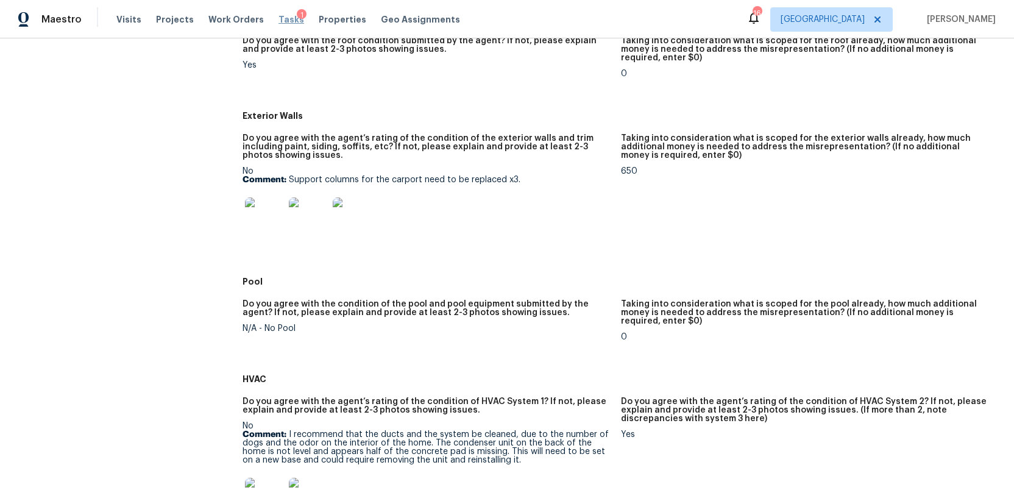
click at [278, 16] on span "Tasks" at bounding box center [291, 19] width 26 height 9
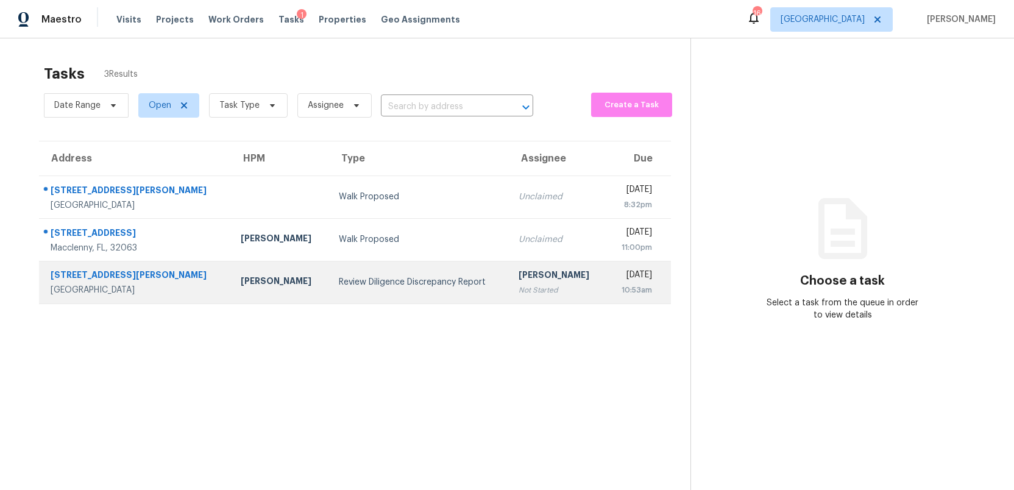
click at [428, 286] on div "Review Diligence Discrepancy Report" at bounding box center [419, 282] width 161 height 12
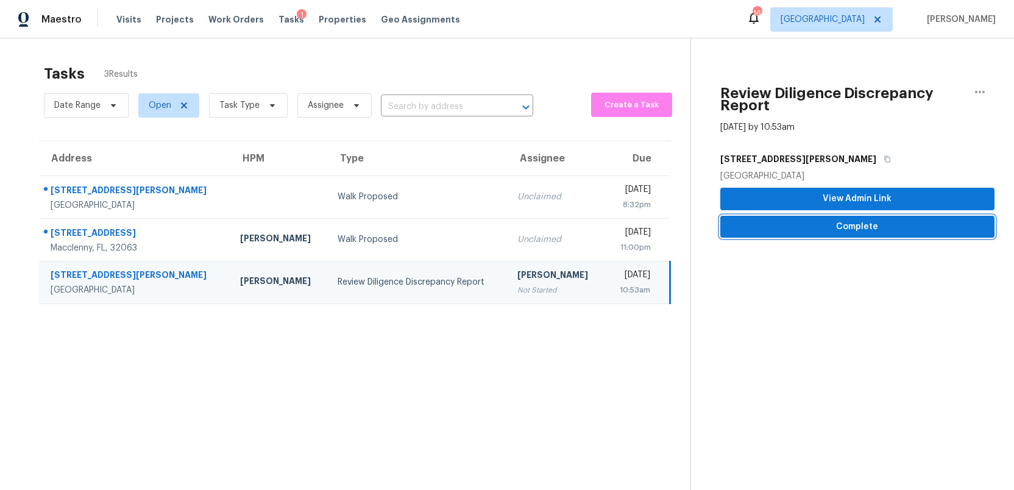
click at [872, 223] on span "Complete" at bounding box center [857, 226] width 255 height 15
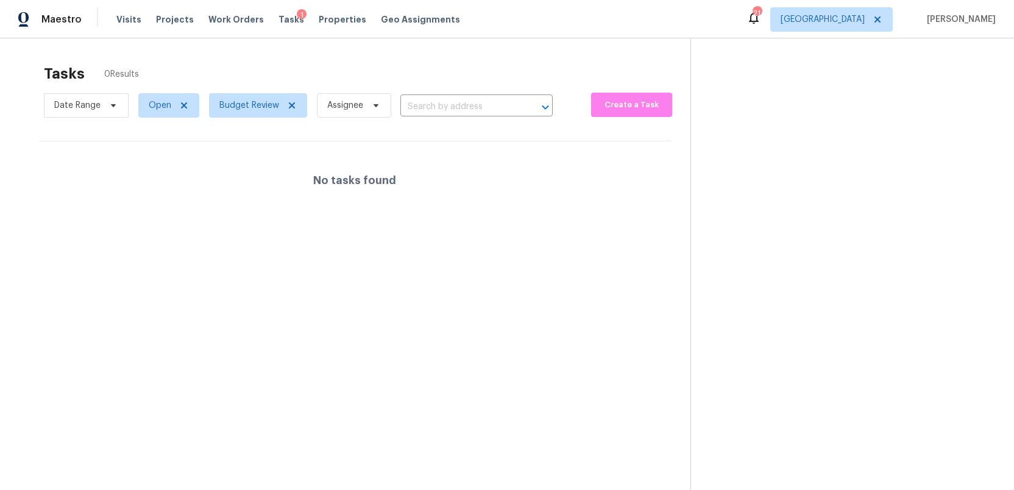
scroll to position [38, 0]
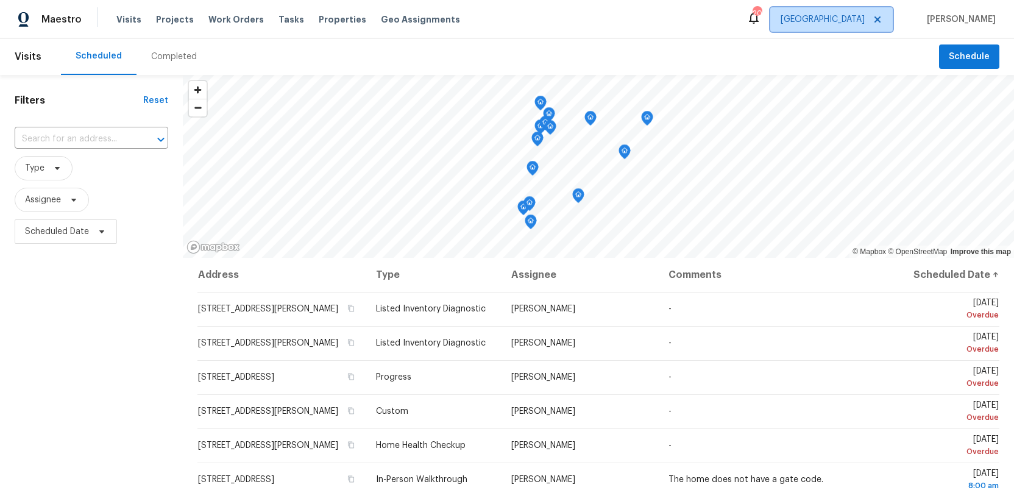
click at [857, 19] on span "[GEOGRAPHIC_DATA]" at bounding box center [822, 19] width 84 height 12
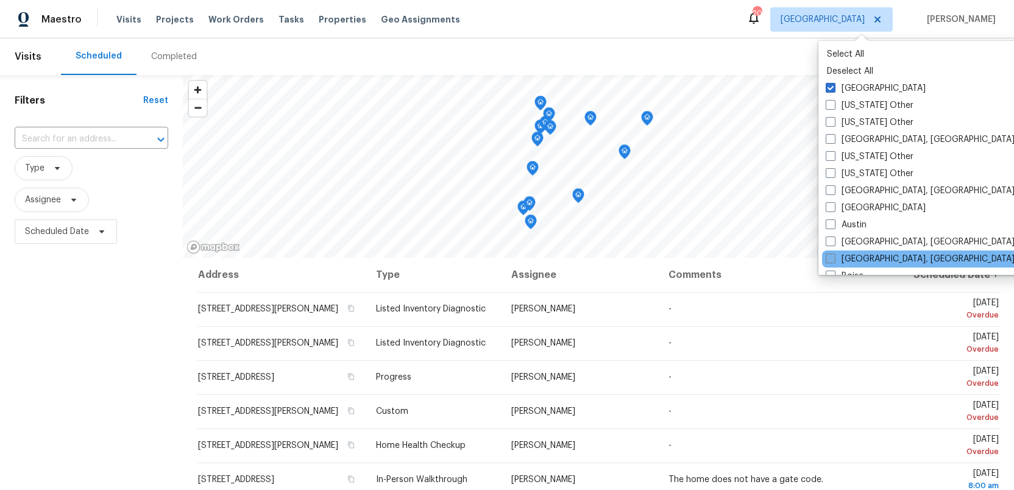
click at [830, 260] on span at bounding box center [830, 258] width 10 height 10
click at [830, 260] on input "[GEOGRAPHIC_DATA], [GEOGRAPHIC_DATA]" at bounding box center [829, 257] width 8 height 8
checkbox input "true"
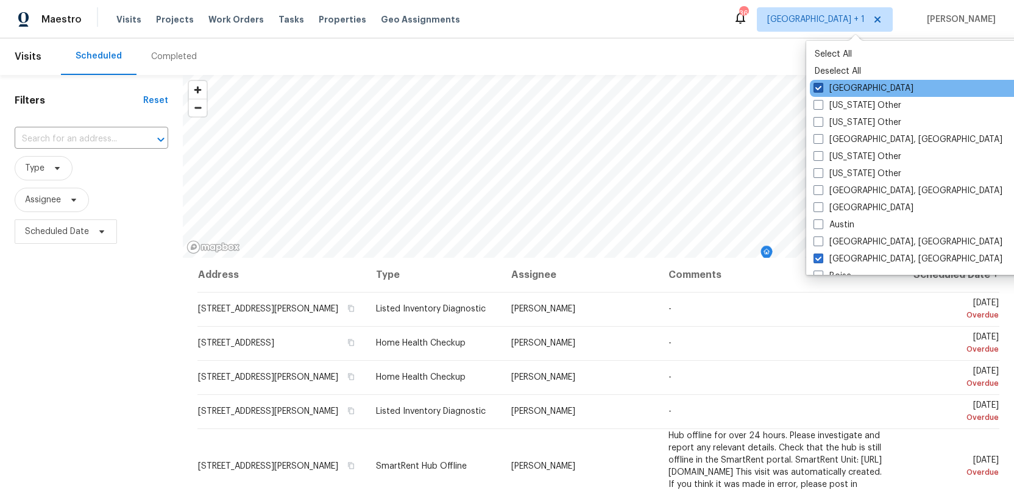
click at [818, 86] on span at bounding box center [818, 88] width 10 height 10
click at [818, 86] on input "[GEOGRAPHIC_DATA]" at bounding box center [817, 86] width 8 height 8
checkbox input "false"
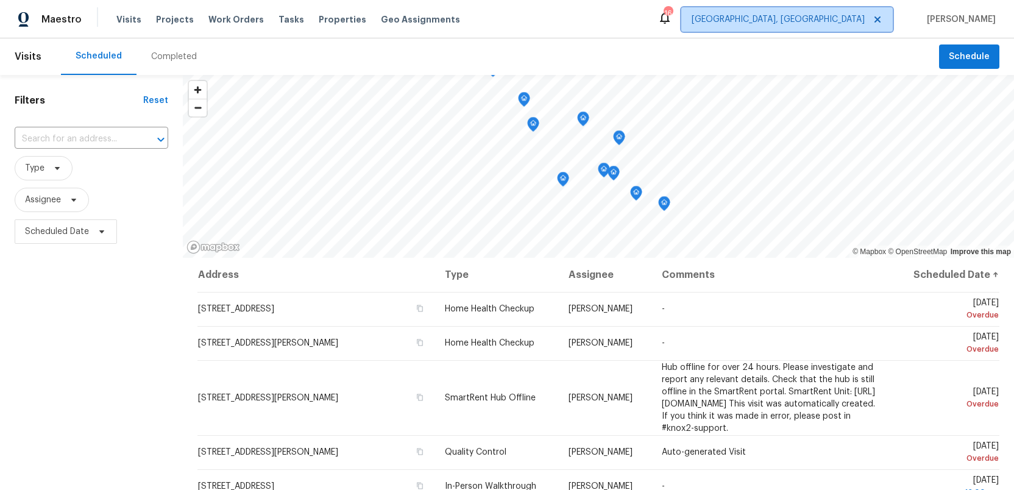
click at [855, 18] on span "[GEOGRAPHIC_DATA], [GEOGRAPHIC_DATA]" at bounding box center [777, 19] width 173 height 12
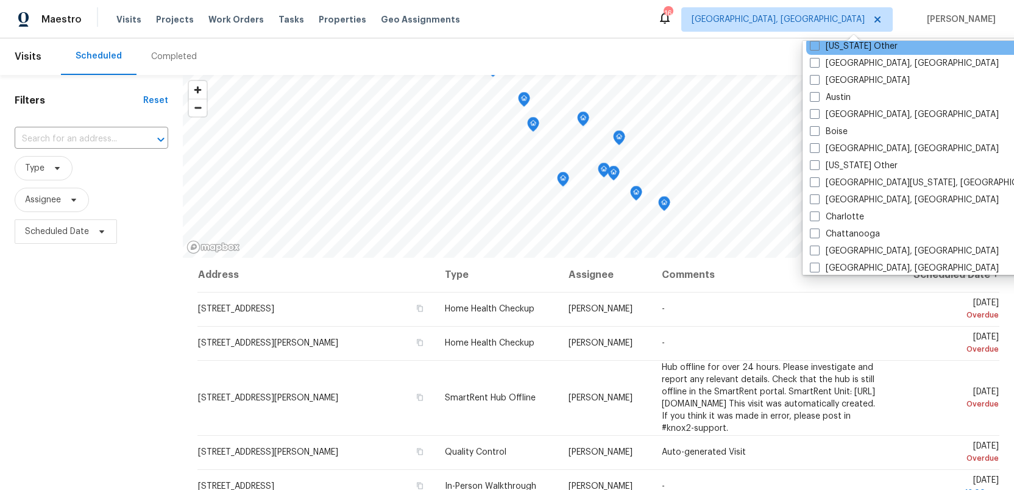
scroll to position [147, 0]
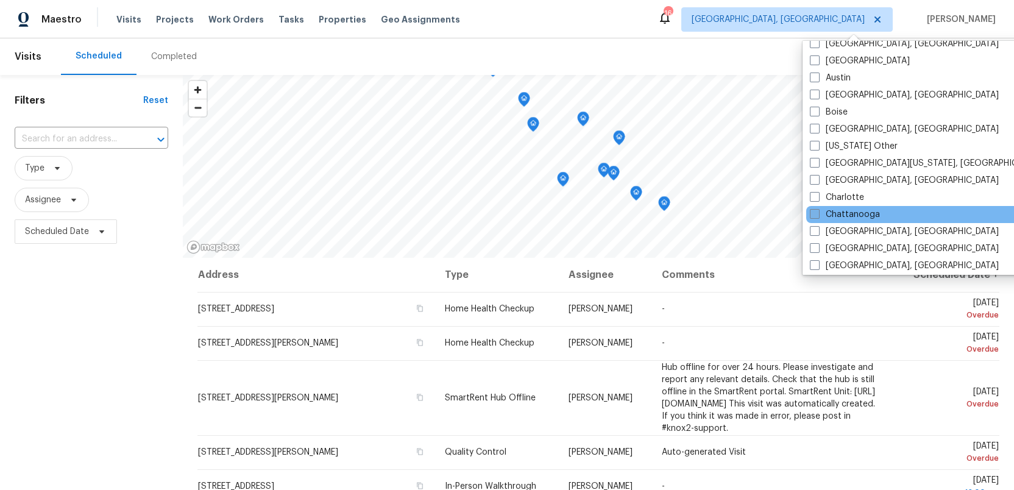
click at [817, 213] on span at bounding box center [815, 214] width 10 height 10
click at [817, 213] on input "Chattanooga" at bounding box center [814, 212] width 8 height 8
checkbox input "true"
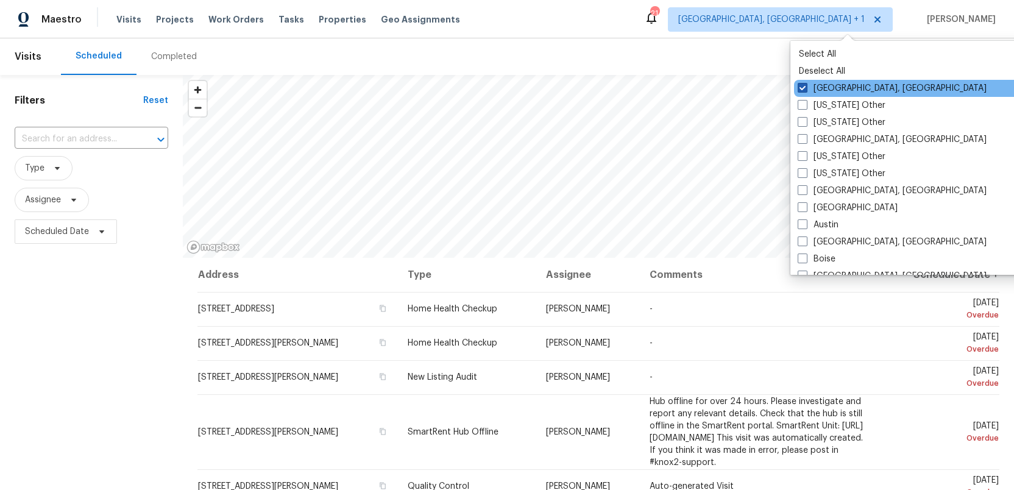
click at [803, 85] on span at bounding box center [802, 88] width 10 height 10
click at [803, 85] on input "[GEOGRAPHIC_DATA], [GEOGRAPHIC_DATA]" at bounding box center [801, 86] width 8 height 8
checkbox input "false"
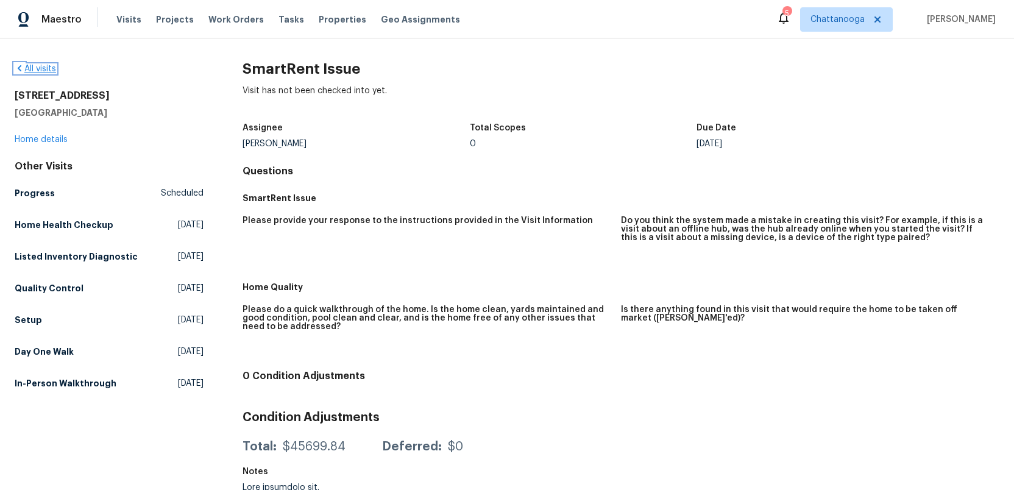
click at [32, 68] on link "All visits" at bounding box center [35, 69] width 41 height 9
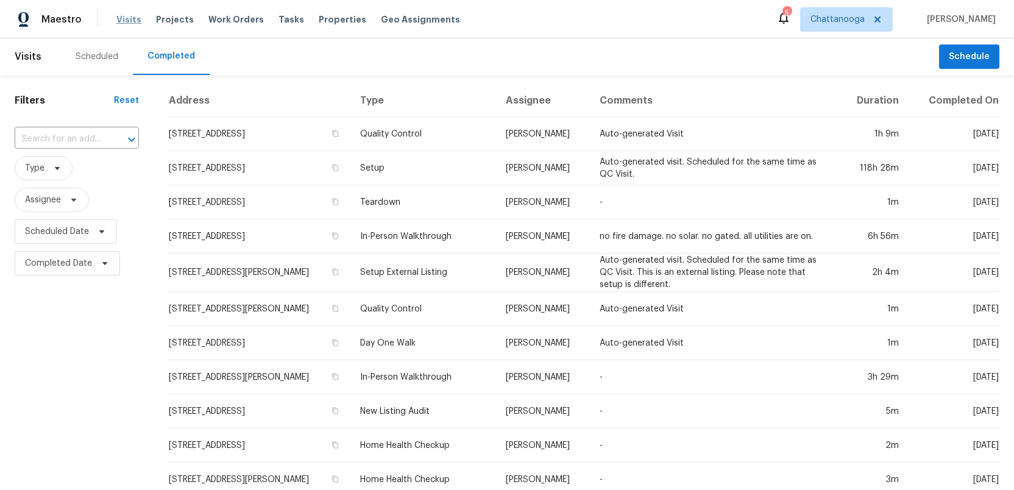
click at [121, 16] on span "Visits" at bounding box center [128, 19] width 25 height 12
click at [118, 18] on span "Visits" at bounding box center [128, 19] width 25 height 12
click at [93, 51] on div "Scheduled" at bounding box center [97, 57] width 43 height 12
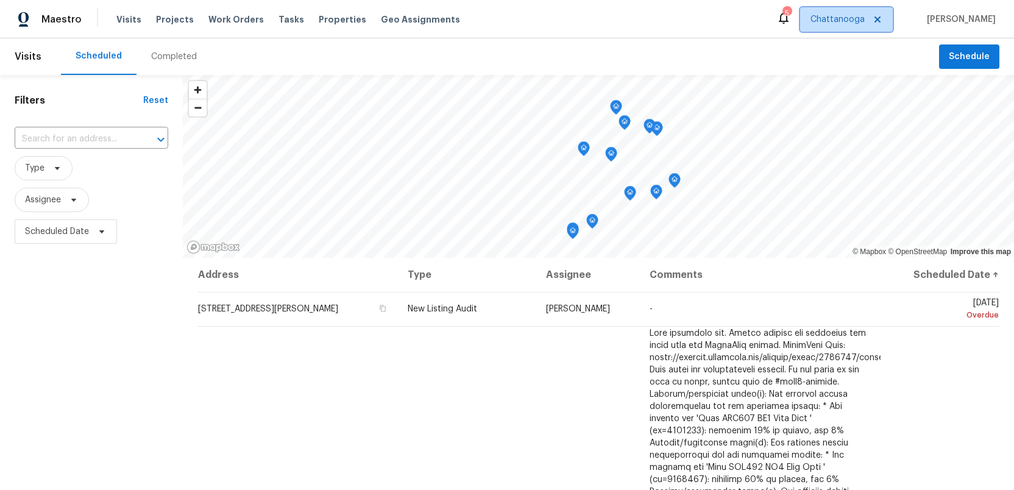
click at [855, 19] on span "Chattanooga" at bounding box center [837, 19] width 54 height 12
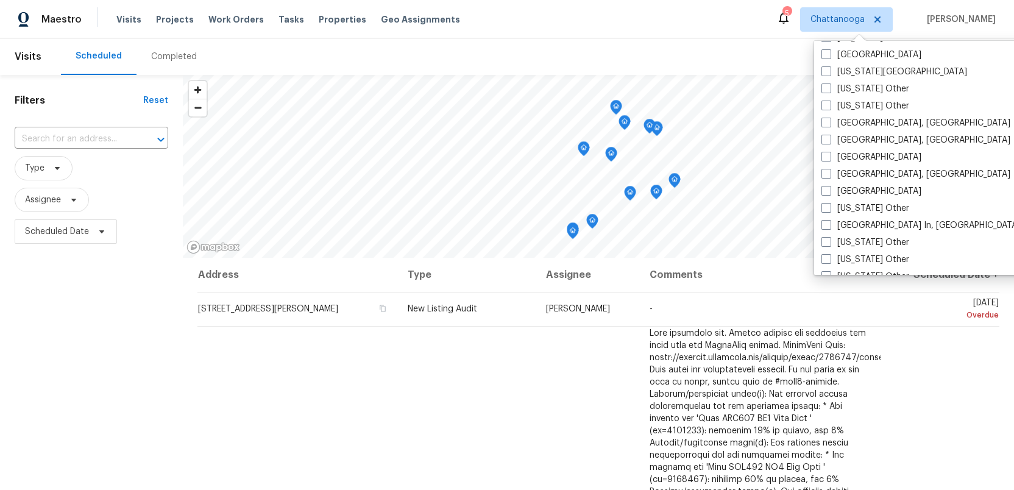
scroll to position [718, 0]
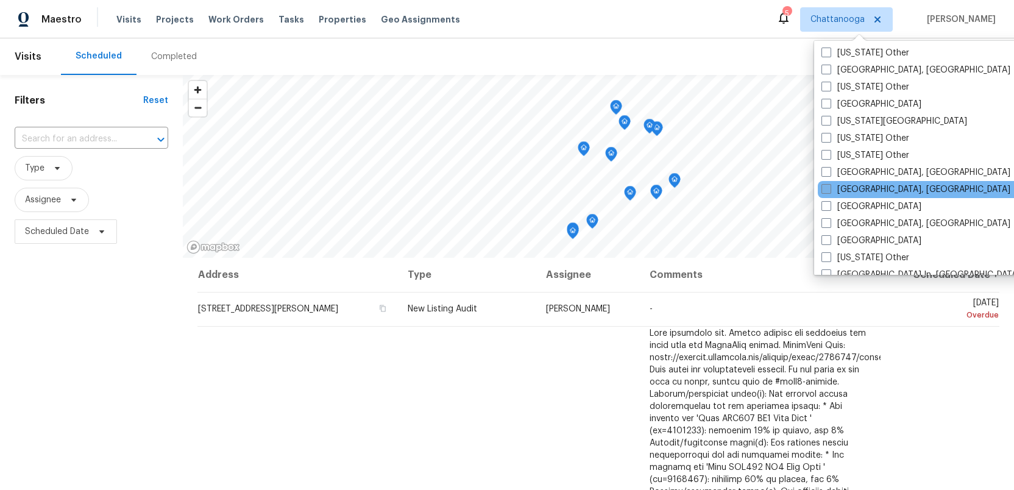
click at [824, 190] on span at bounding box center [826, 189] width 10 height 10
click at [824, 190] on input "[GEOGRAPHIC_DATA], [GEOGRAPHIC_DATA]" at bounding box center [825, 187] width 8 height 8
checkbox input "true"
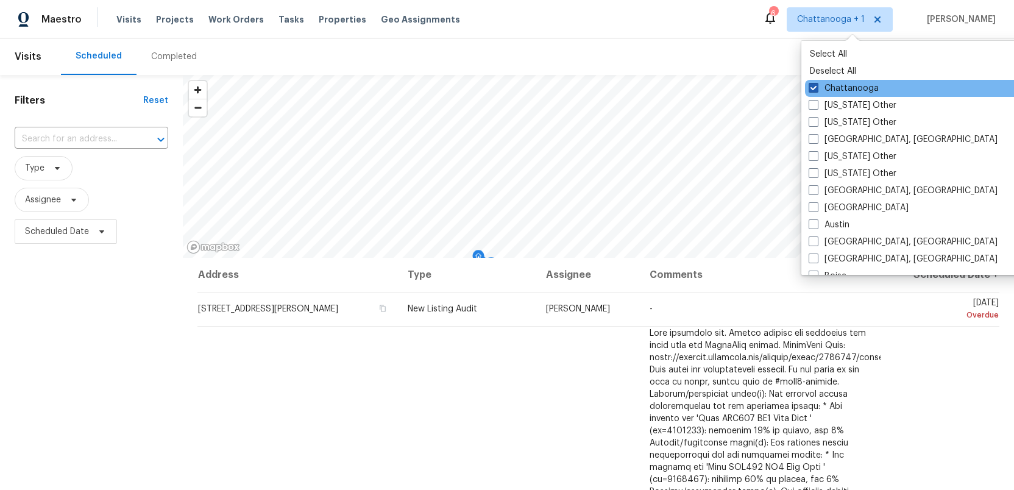
click at [812, 87] on span at bounding box center [813, 88] width 10 height 10
click at [812, 87] on input "Chattanooga" at bounding box center [812, 86] width 8 height 8
checkbox input "false"
